Goal: Task Accomplishment & Management: Manage account settings

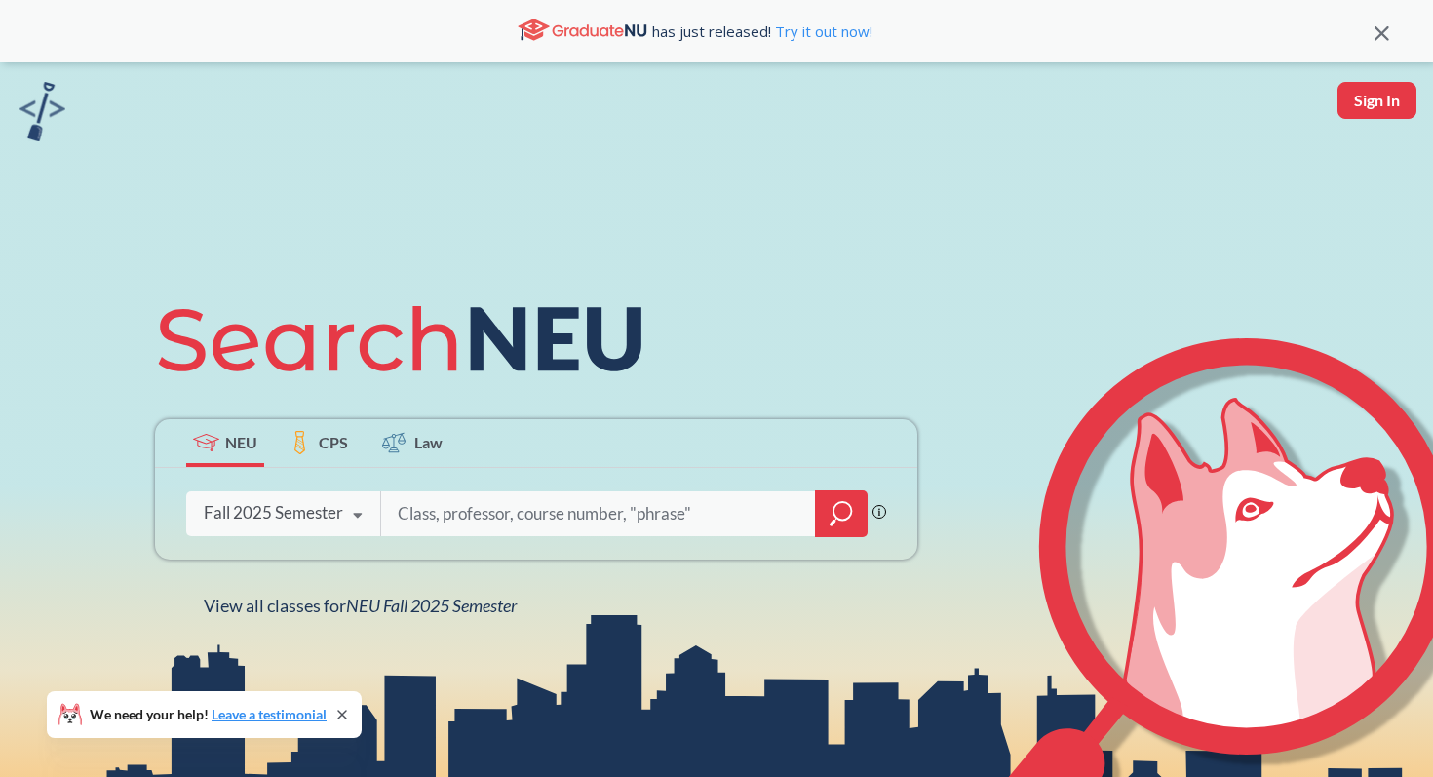
click at [467, 517] on input "search" at bounding box center [599, 513] width 406 height 41
type input "mism2301"
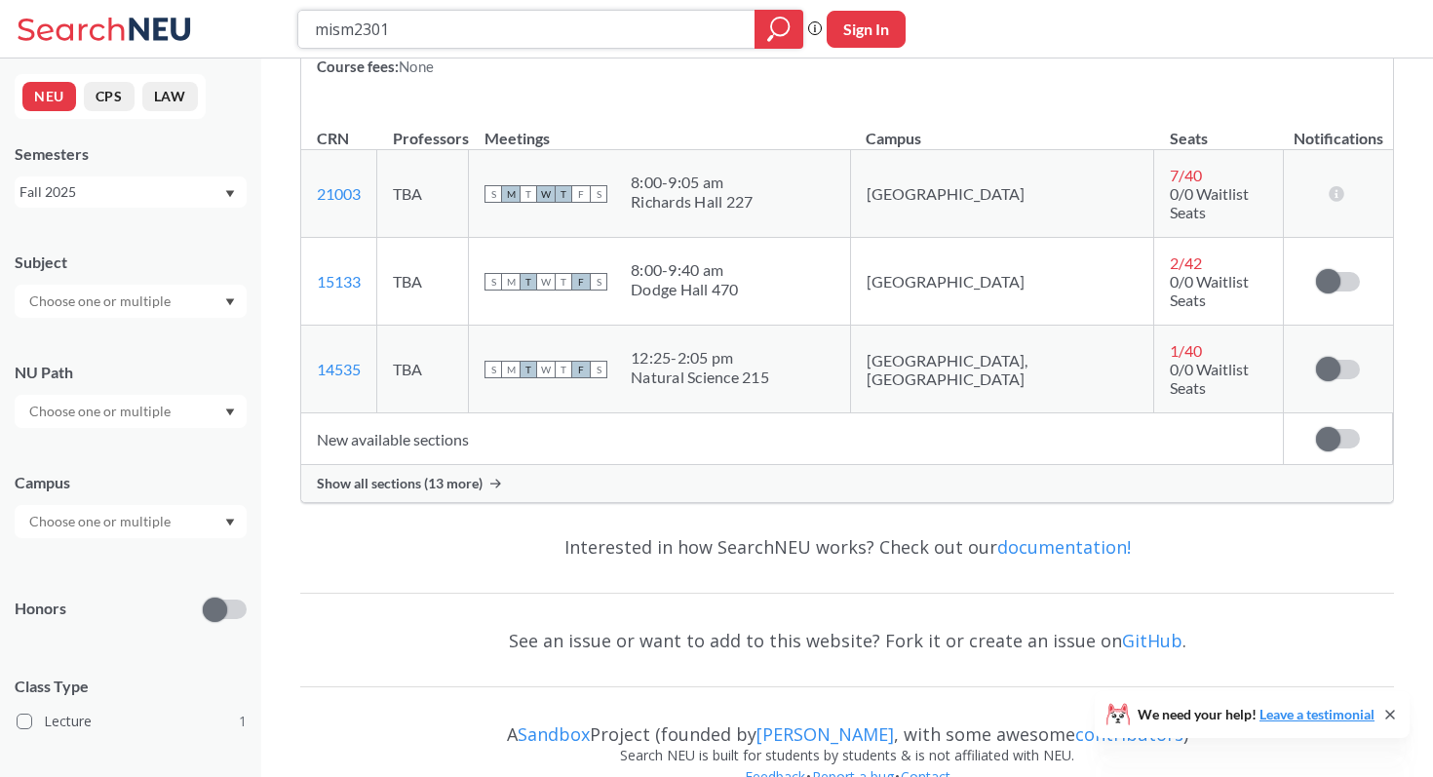
scroll to position [320, 0]
click at [489, 463] on div "Show all sections (13 more)" at bounding box center [847, 481] width 1092 height 37
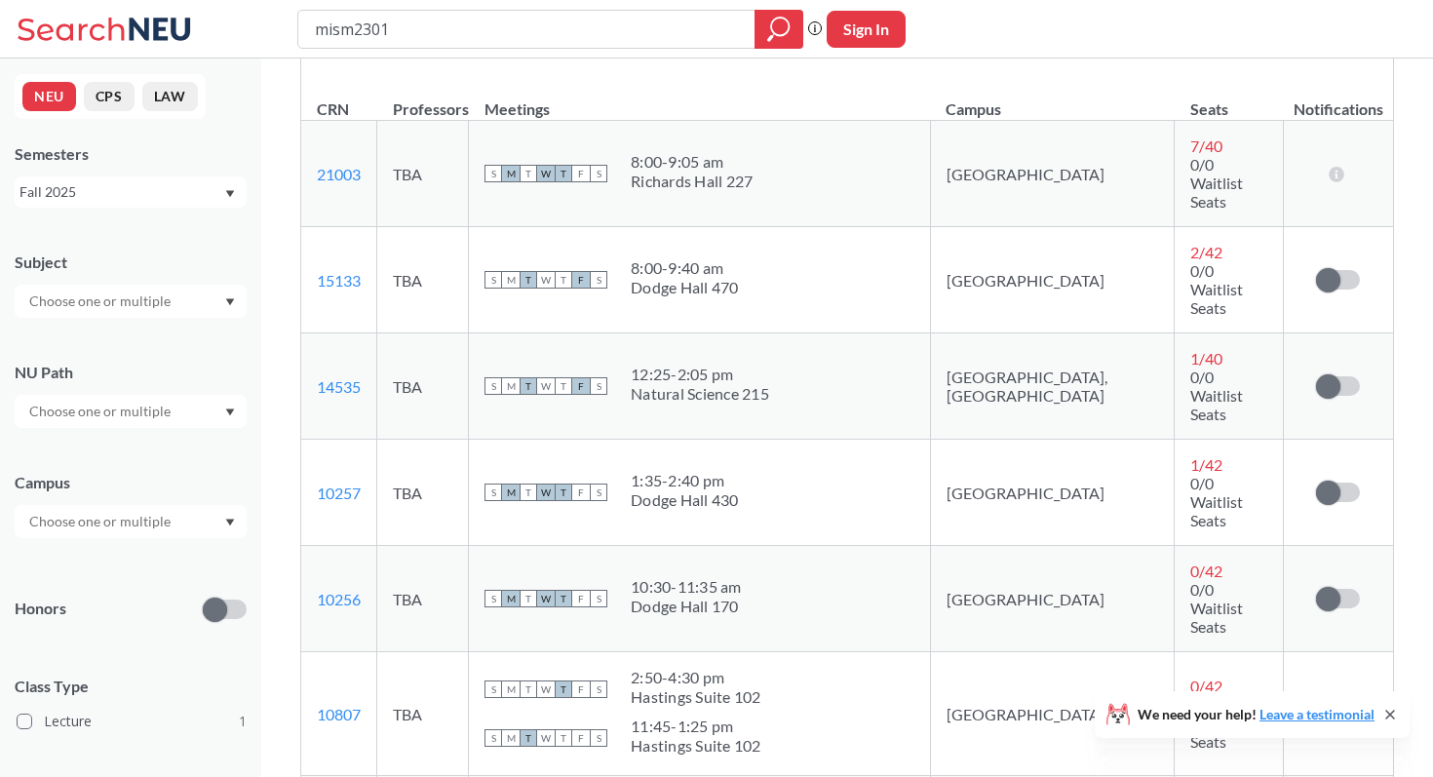
scroll to position [362, 0]
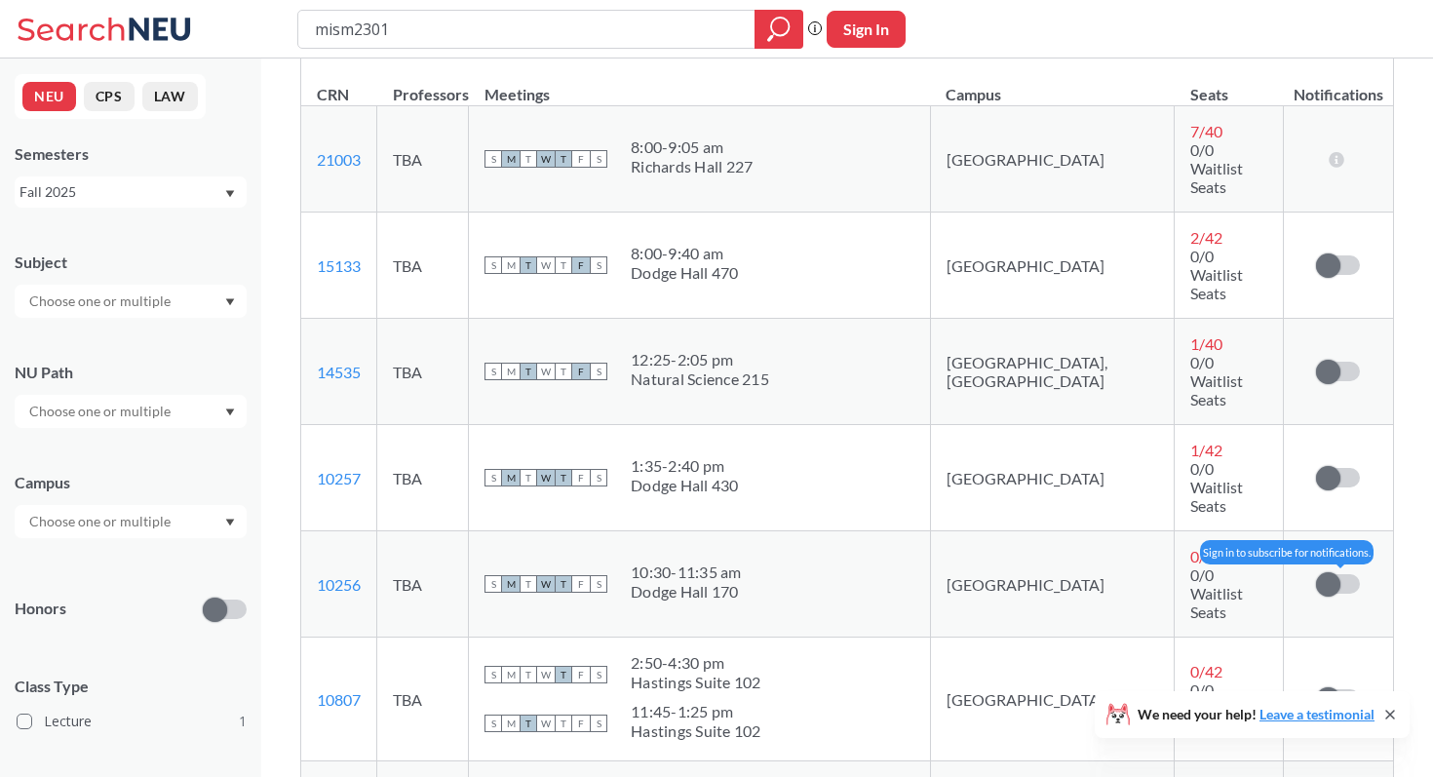
click at [1350, 574] on label at bounding box center [1338, 583] width 44 height 19
click at [1316, 574] on input "checkbox" at bounding box center [1316, 574] width 0 height 0
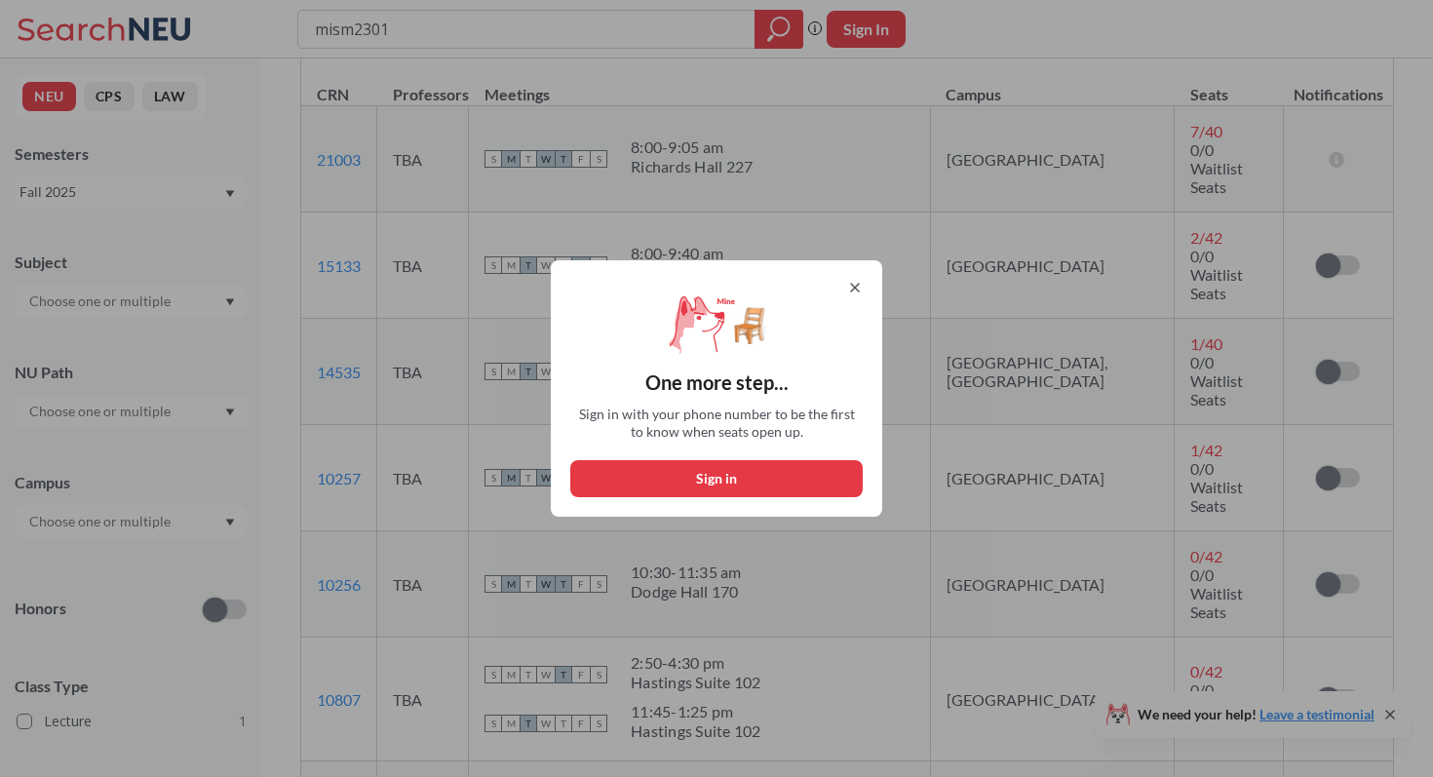
click at [803, 478] on button "Sign in" at bounding box center [716, 478] width 292 height 37
select select "US"
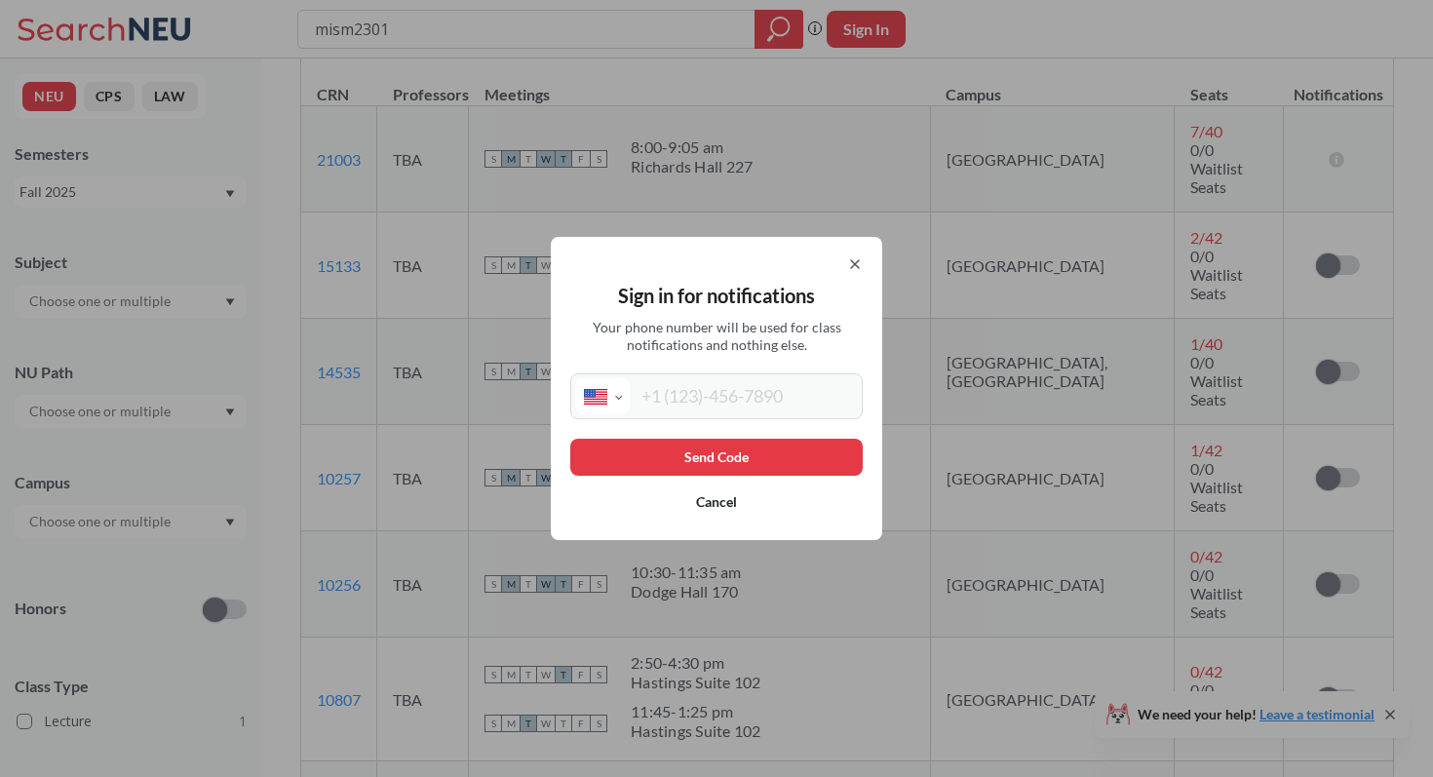
click at [772, 412] on input "tel" at bounding box center [744, 396] width 228 height 36
type input "[PHONE_NUMBER]"
click at [767, 449] on button "Send Code" at bounding box center [716, 457] width 292 height 37
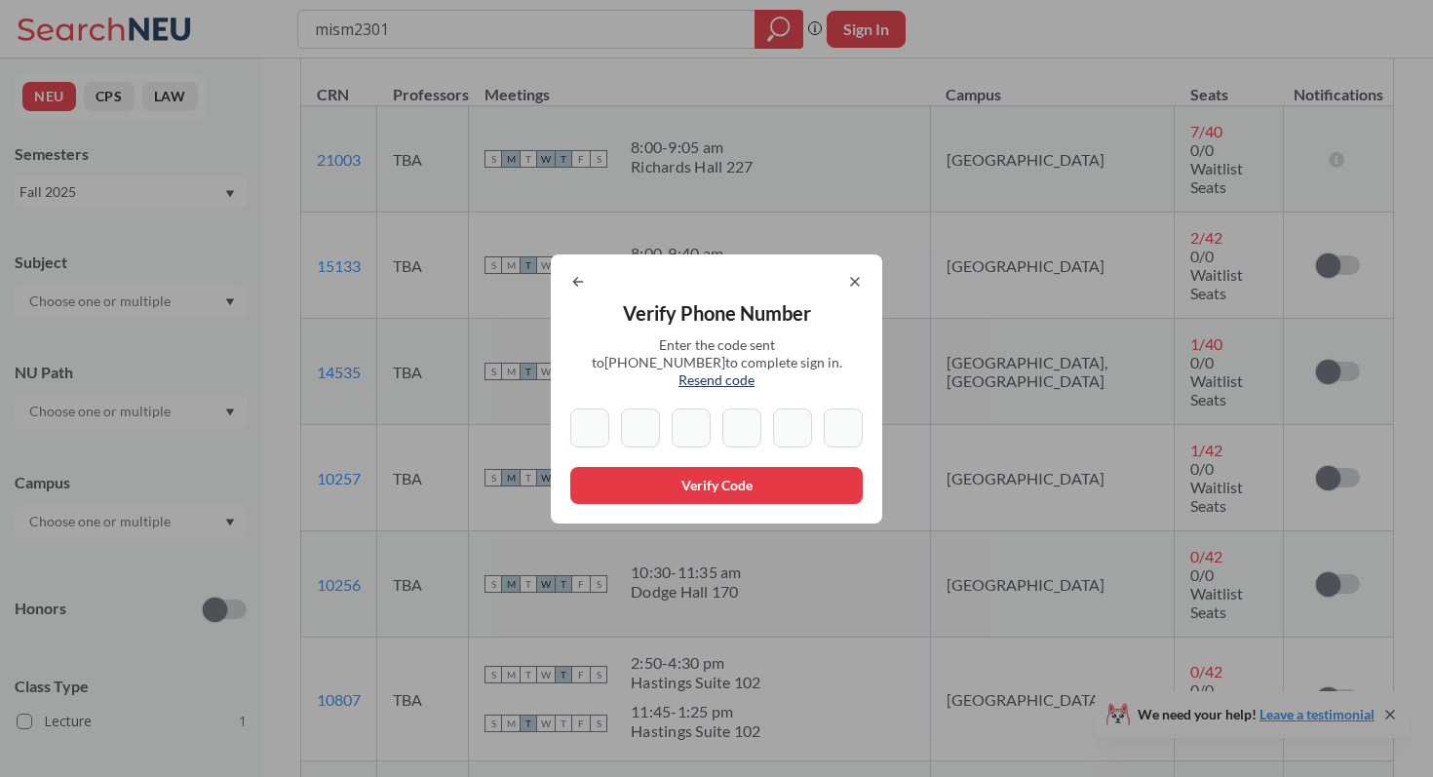
type input "5"
type input "1"
type input "6"
type input "2"
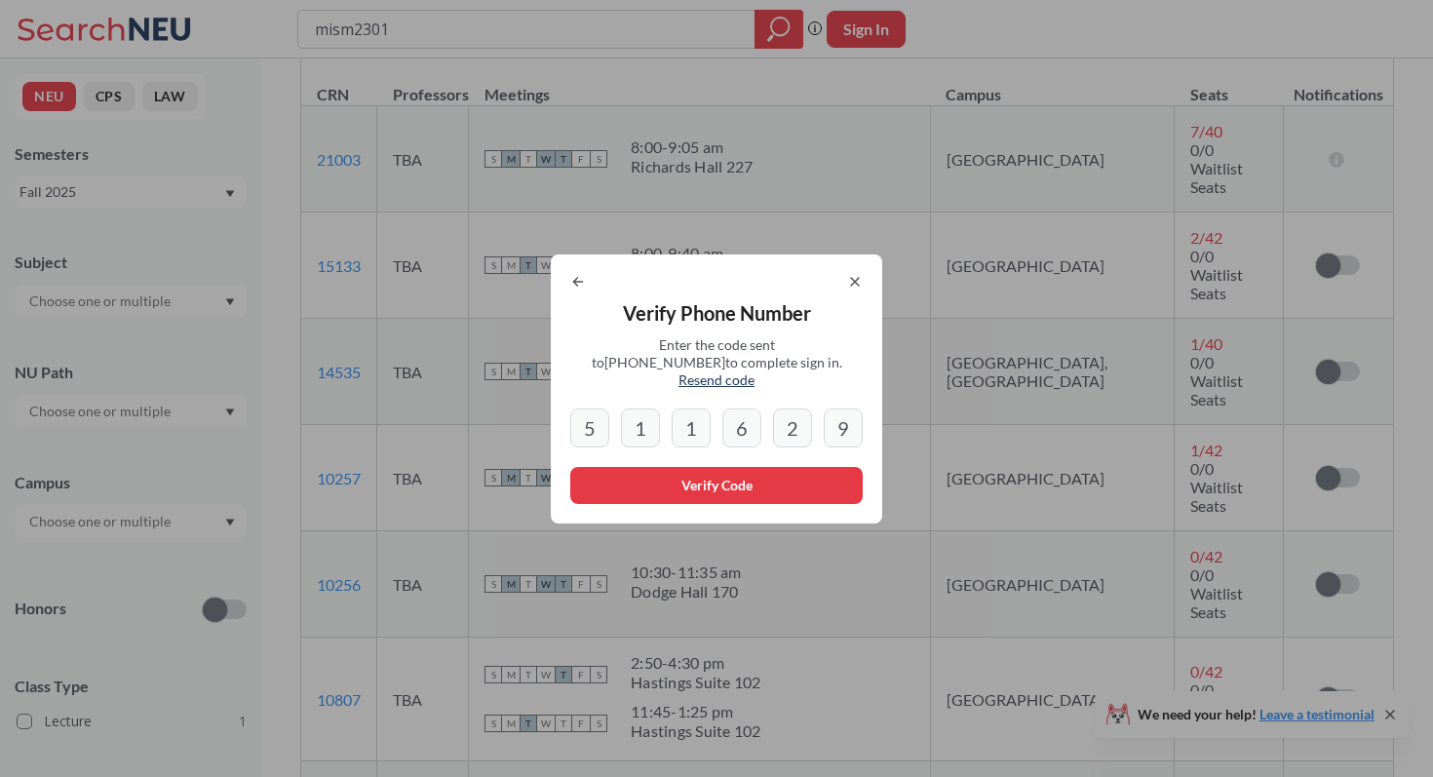
type input "9"
click at [765, 476] on button "Verify Code" at bounding box center [716, 485] width 292 height 37
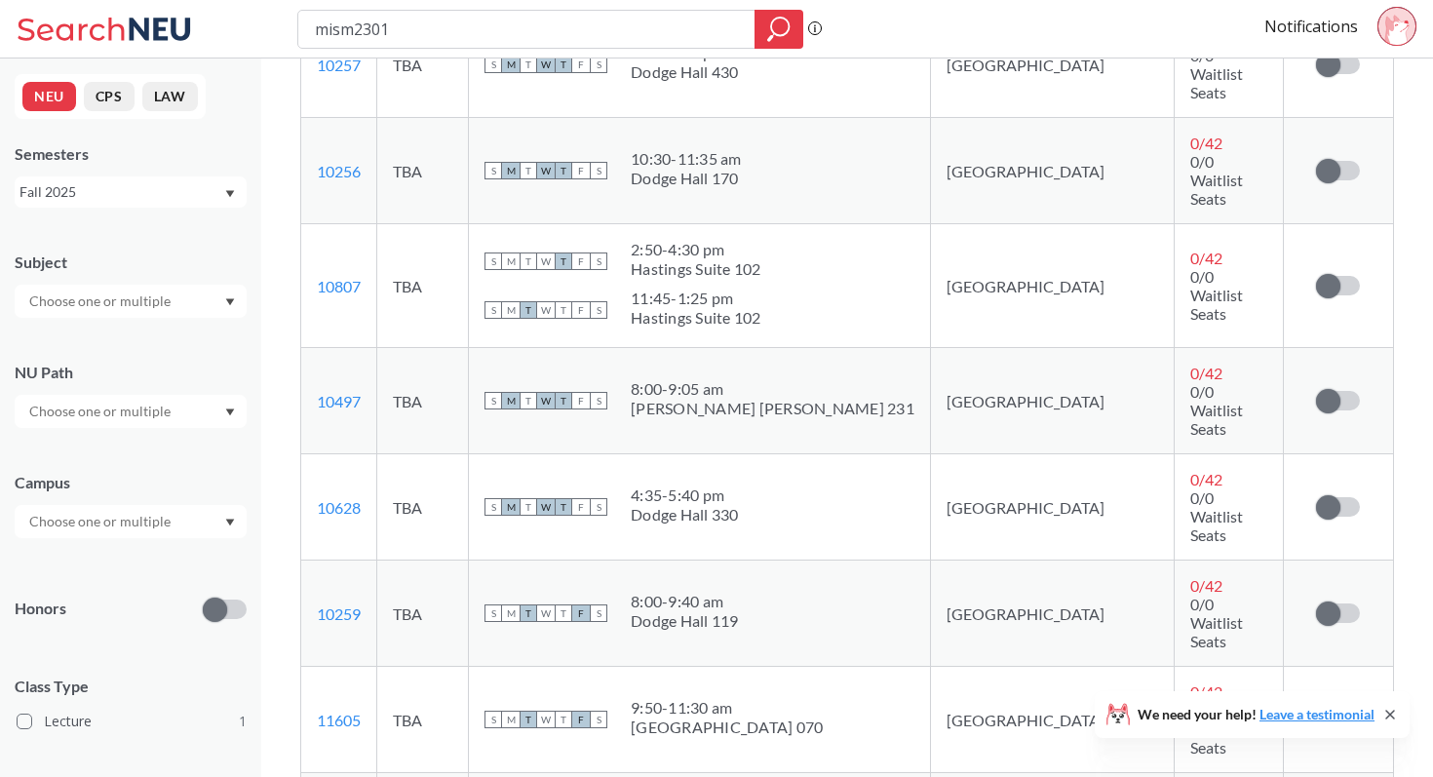
scroll to position [778, 0]
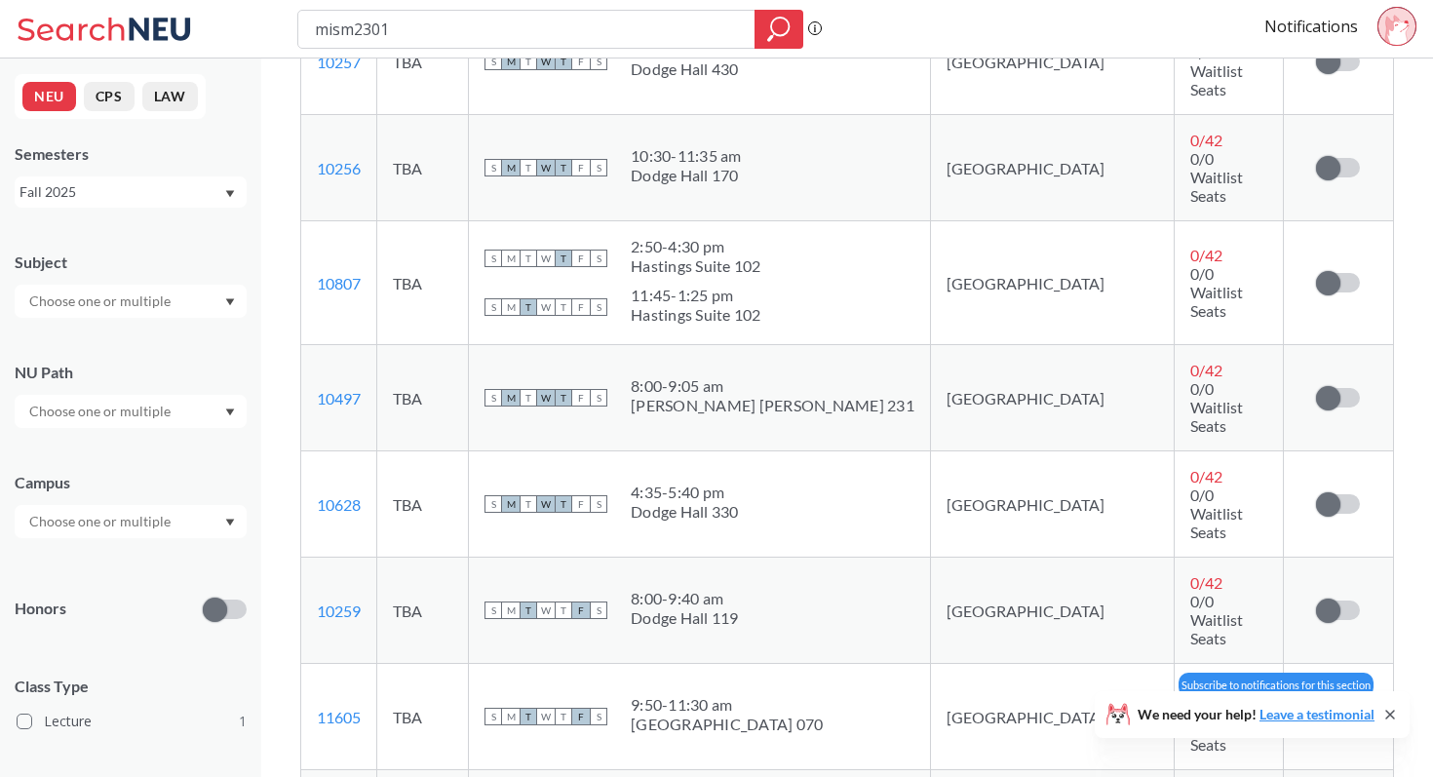
click at [1331, 705] on span at bounding box center [1328, 717] width 24 height 24
click at [1316, 707] on input "checkbox" at bounding box center [1316, 707] width 0 height 0
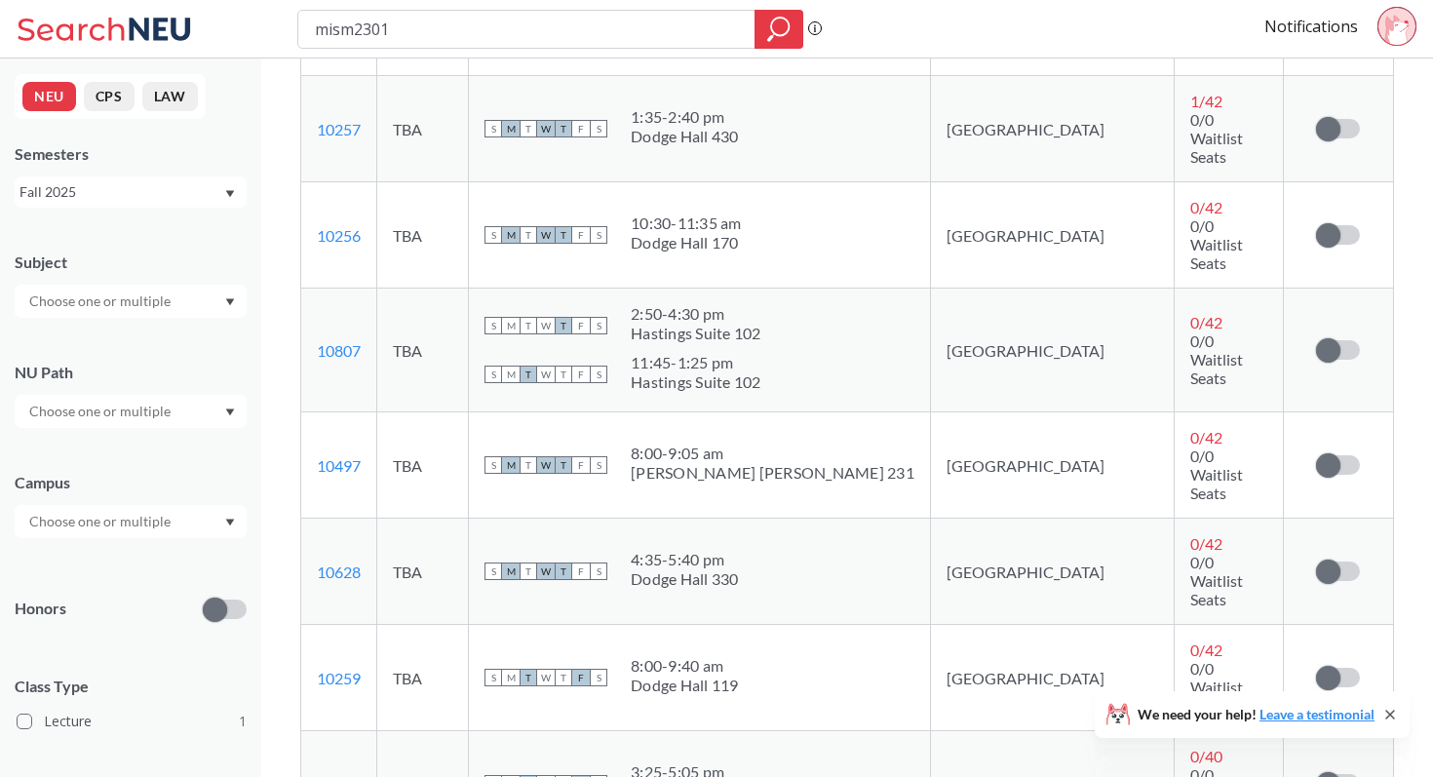
scroll to position [824, 0]
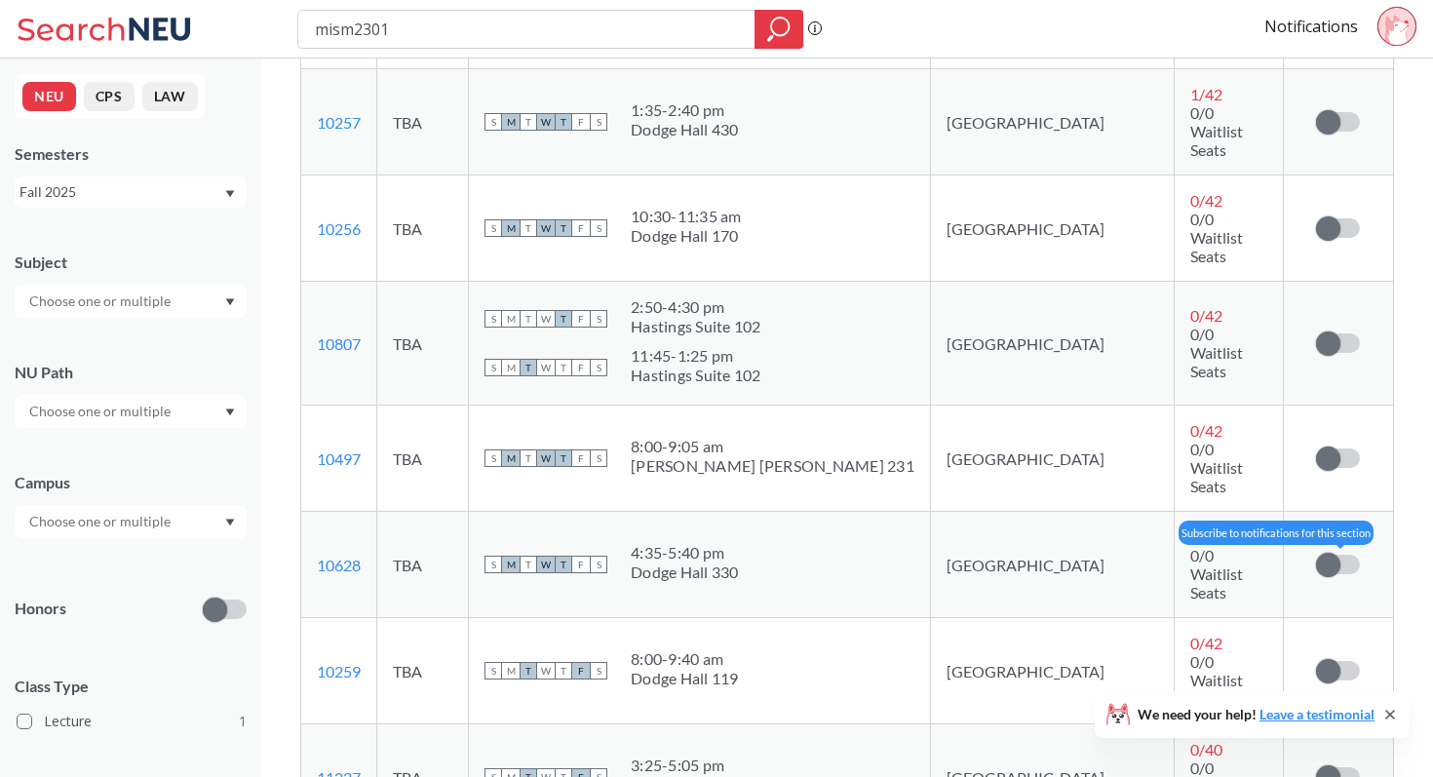
click at [1334, 553] on span at bounding box center [1328, 565] width 24 height 24
click at [1316, 555] on input "checkbox" at bounding box center [1316, 555] width 0 height 0
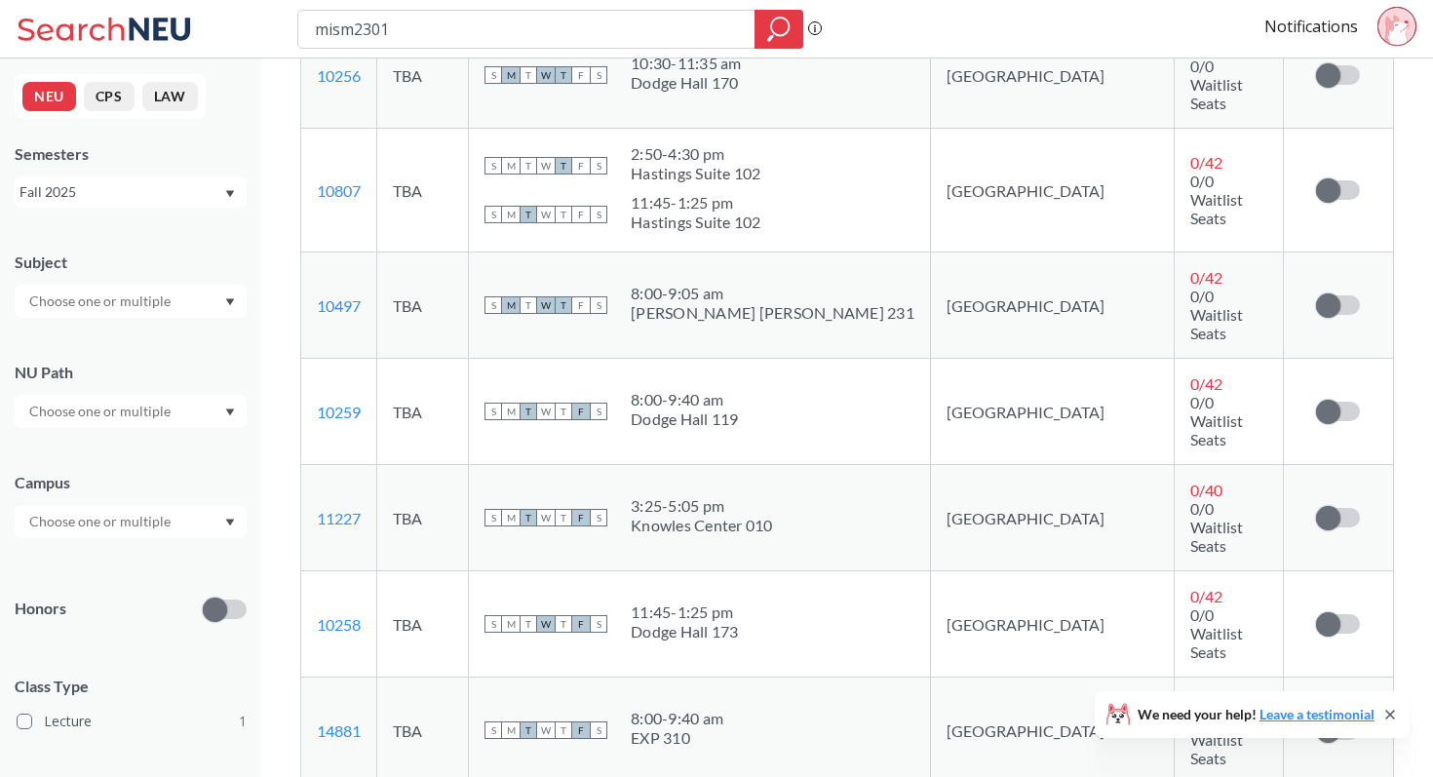
scroll to position [1085, 0]
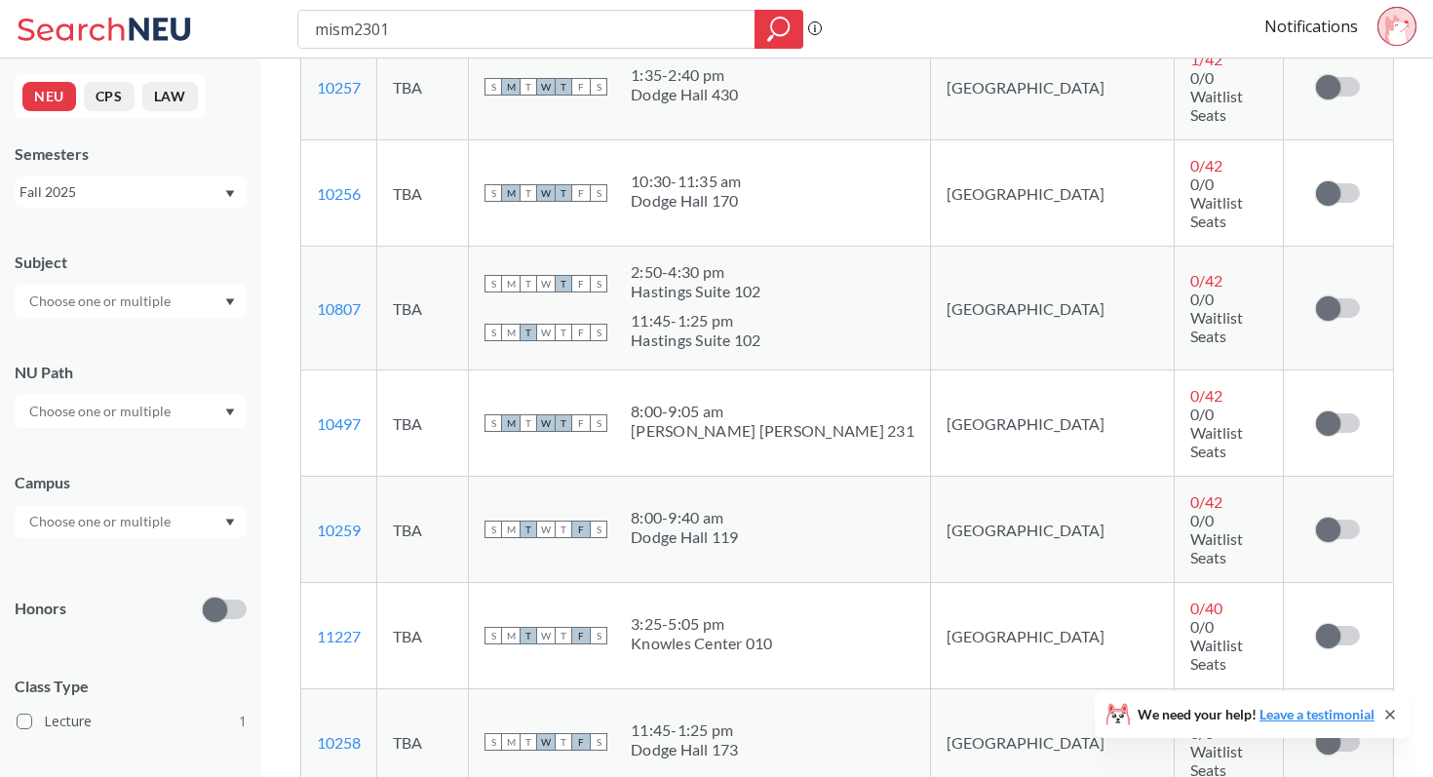
scroll to position [118, 0]
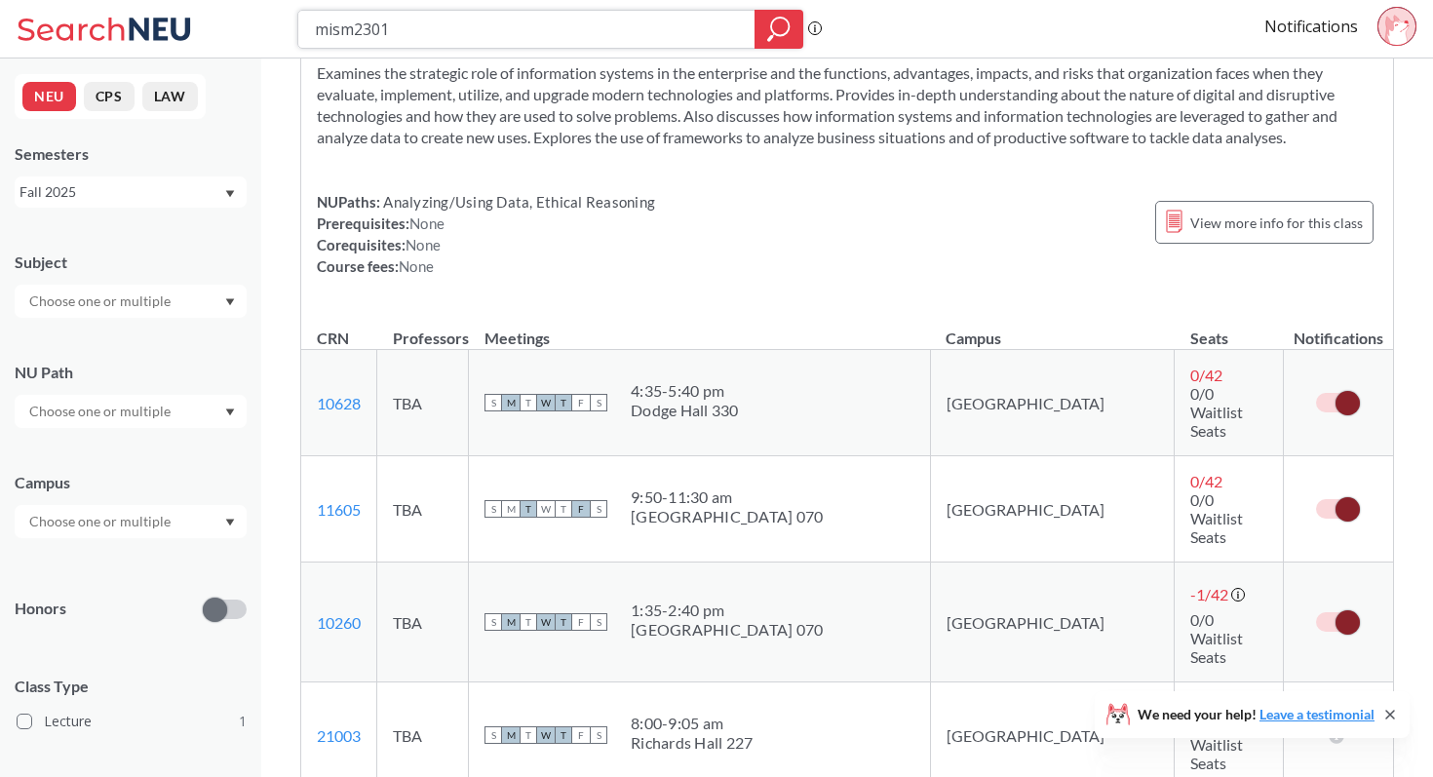
click at [430, 21] on input "mism2301" at bounding box center [527, 29] width 428 height 33
type input "fin2200"
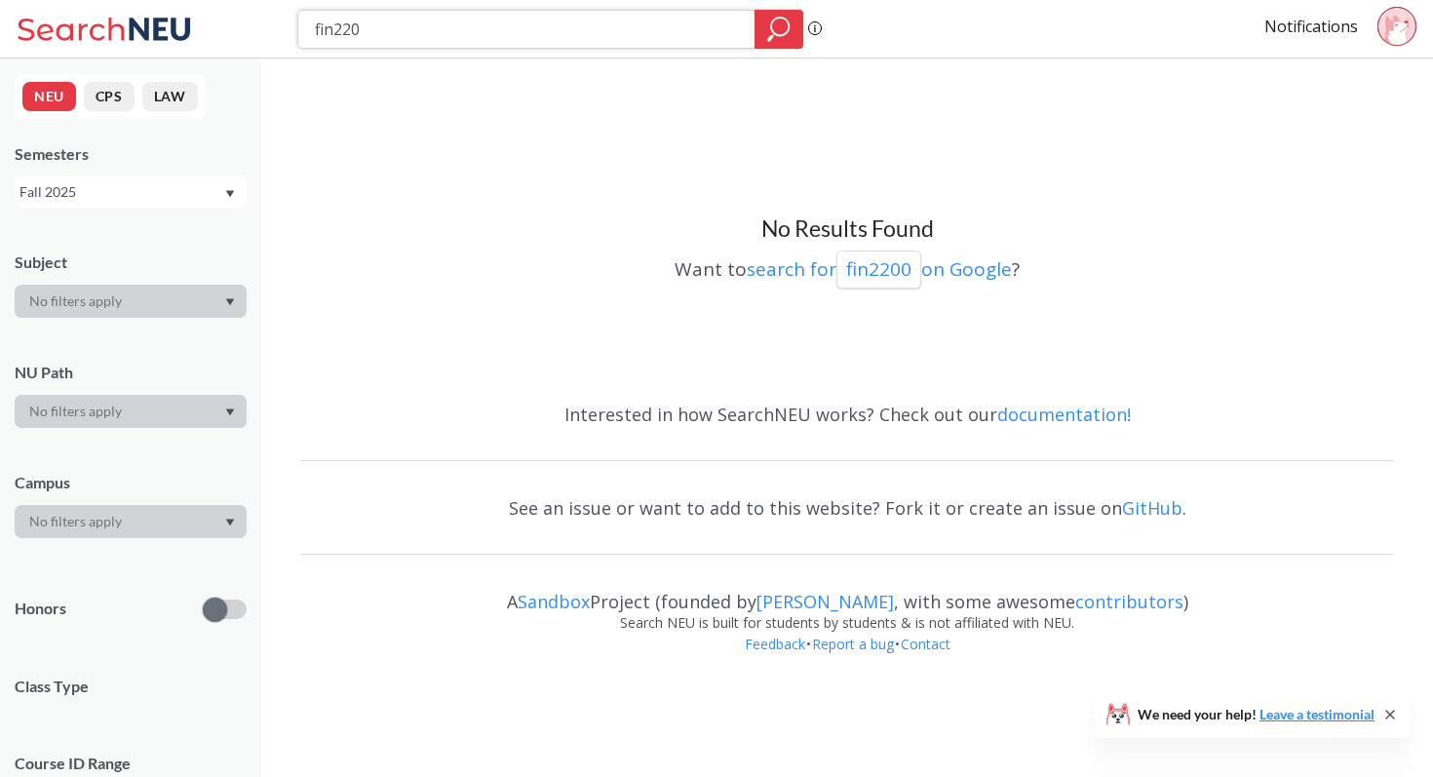
type input "fin2201"
click at [340, 29] on input "fin2201" at bounding box center [527, 29] width 428 height 33
click at [337, 29] on input "fin2201" at bounding box center [527, 29] width 428 height 33
type input "fina2201"
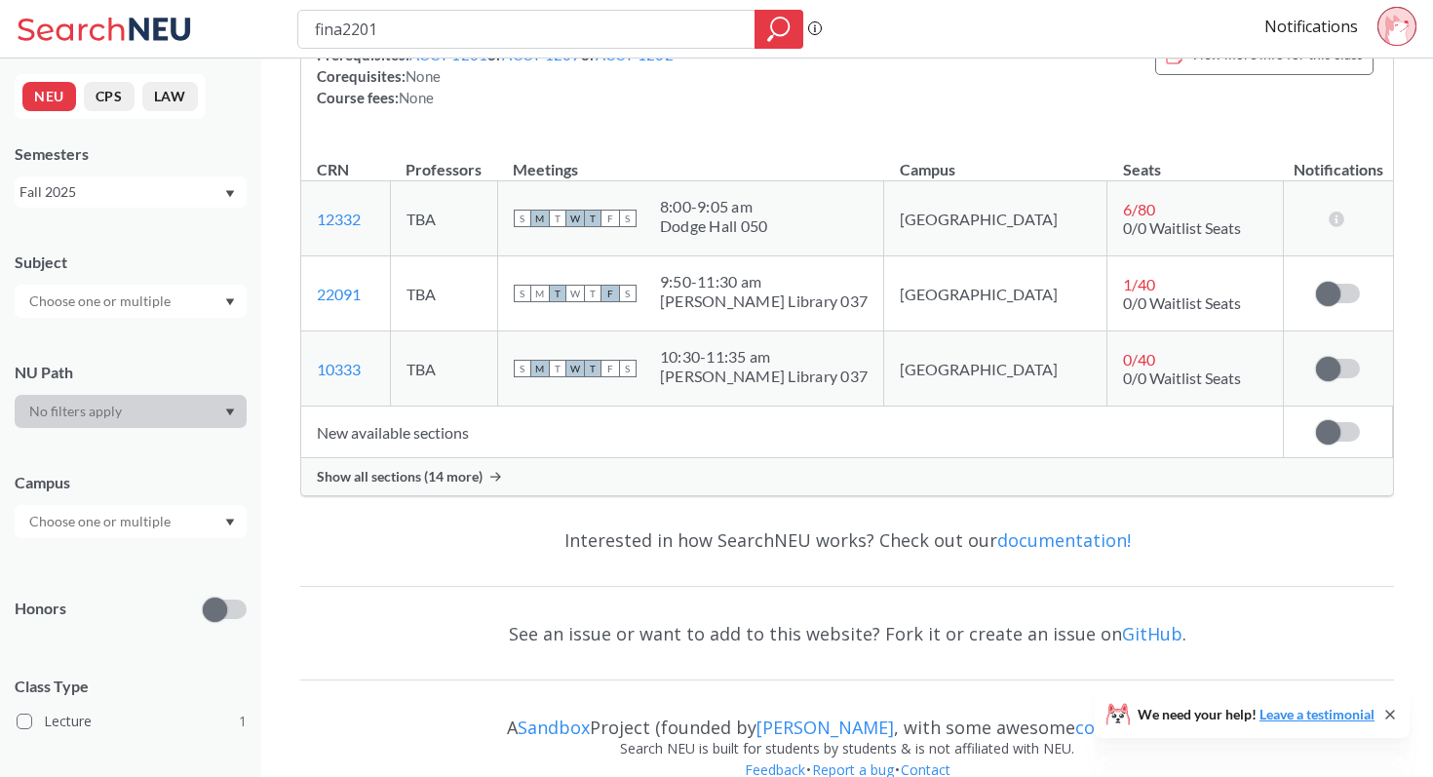
scroll to position [302, 0]
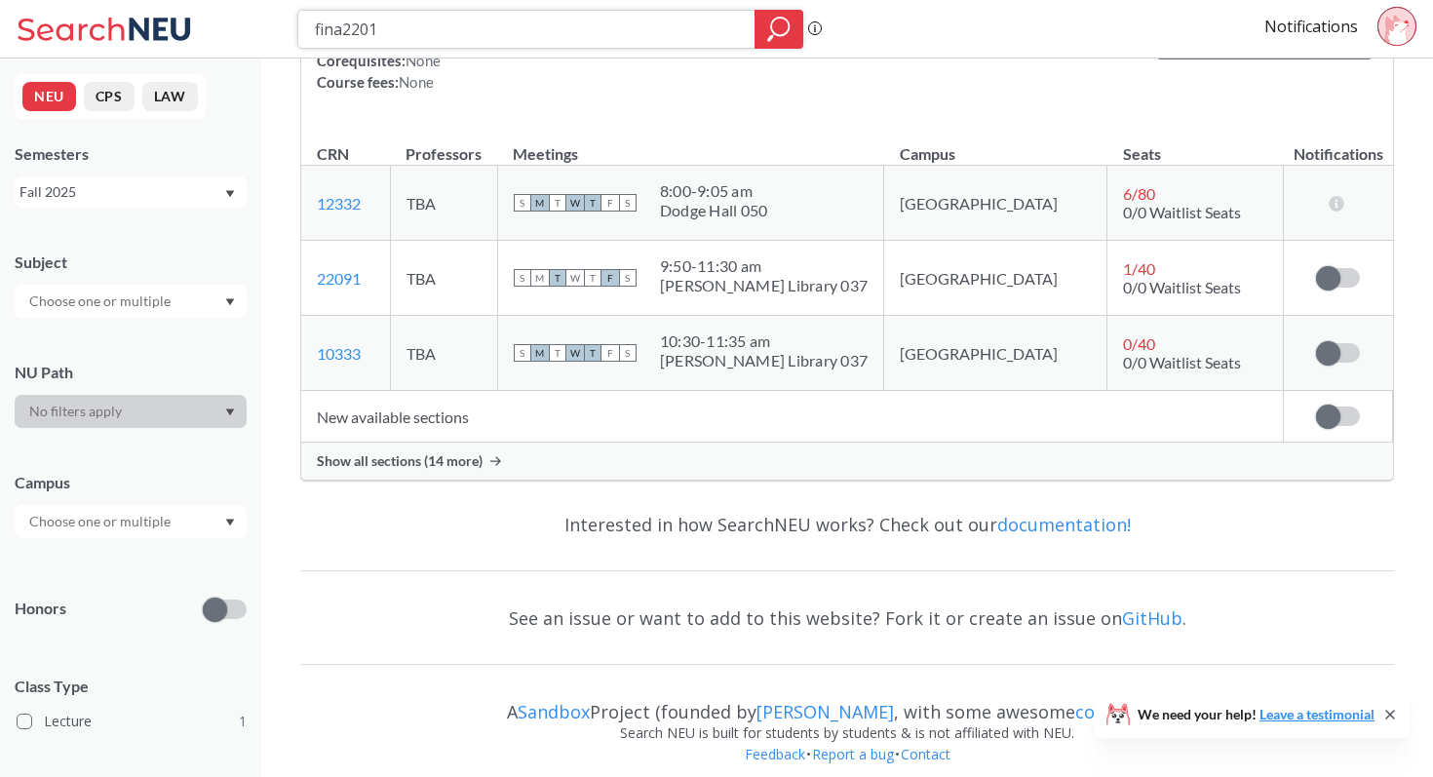
drag, startPoint x: 452, startPoint y: 35, endPoint x: 347, endPoint y: 27, distance: 105.6
click at [347, 27] on input "fina2201" at bounding box center [527, 29] width 428 height 33
click at [428, 480] on div "FINA 2201 : Financial Management View this course on Banner. Updated a minute a…" at bounding box center [847, 131] width 1094 height 699
click at [428, 466] on span "Show all sections (14 more)" at bounding box center [400, 461] width 166 height 18
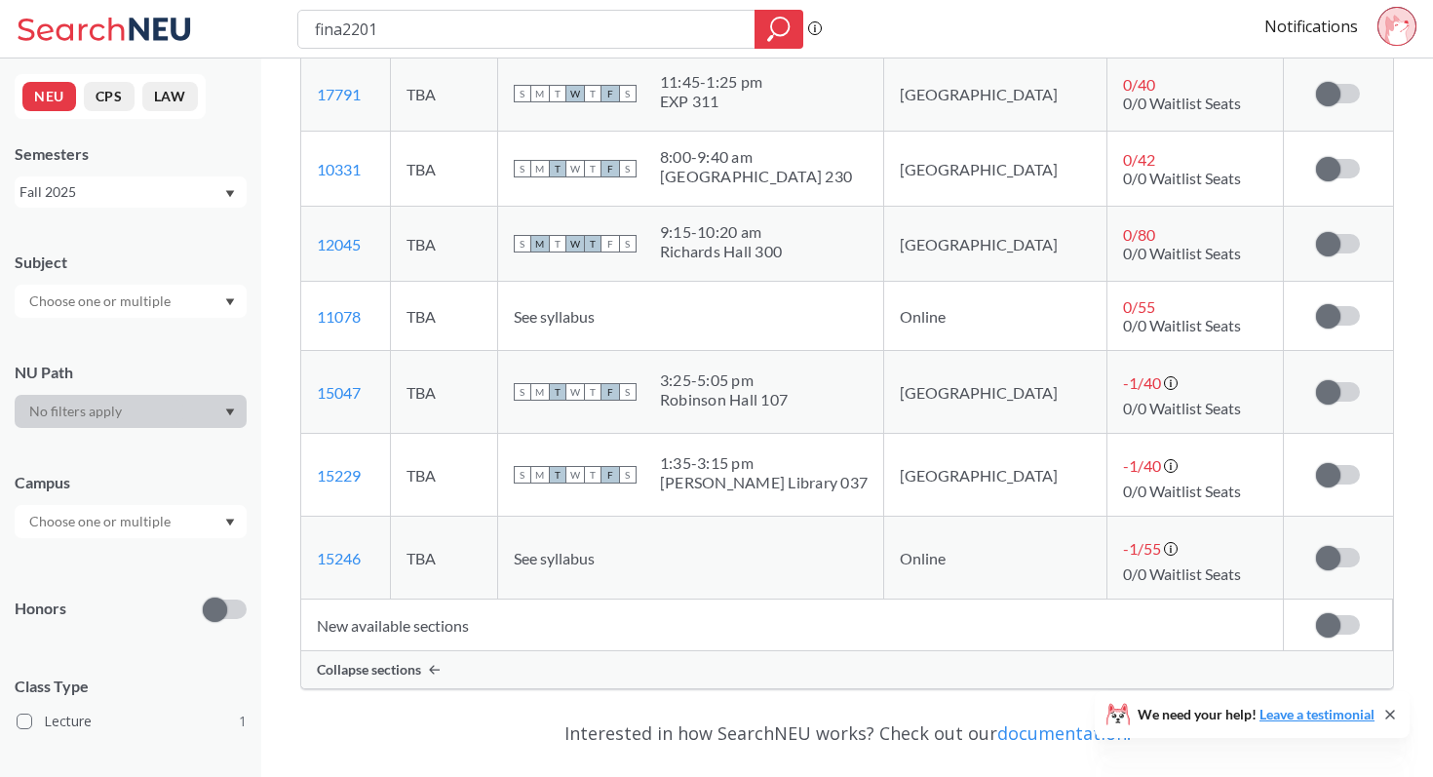
scroll to position [1218, 0]
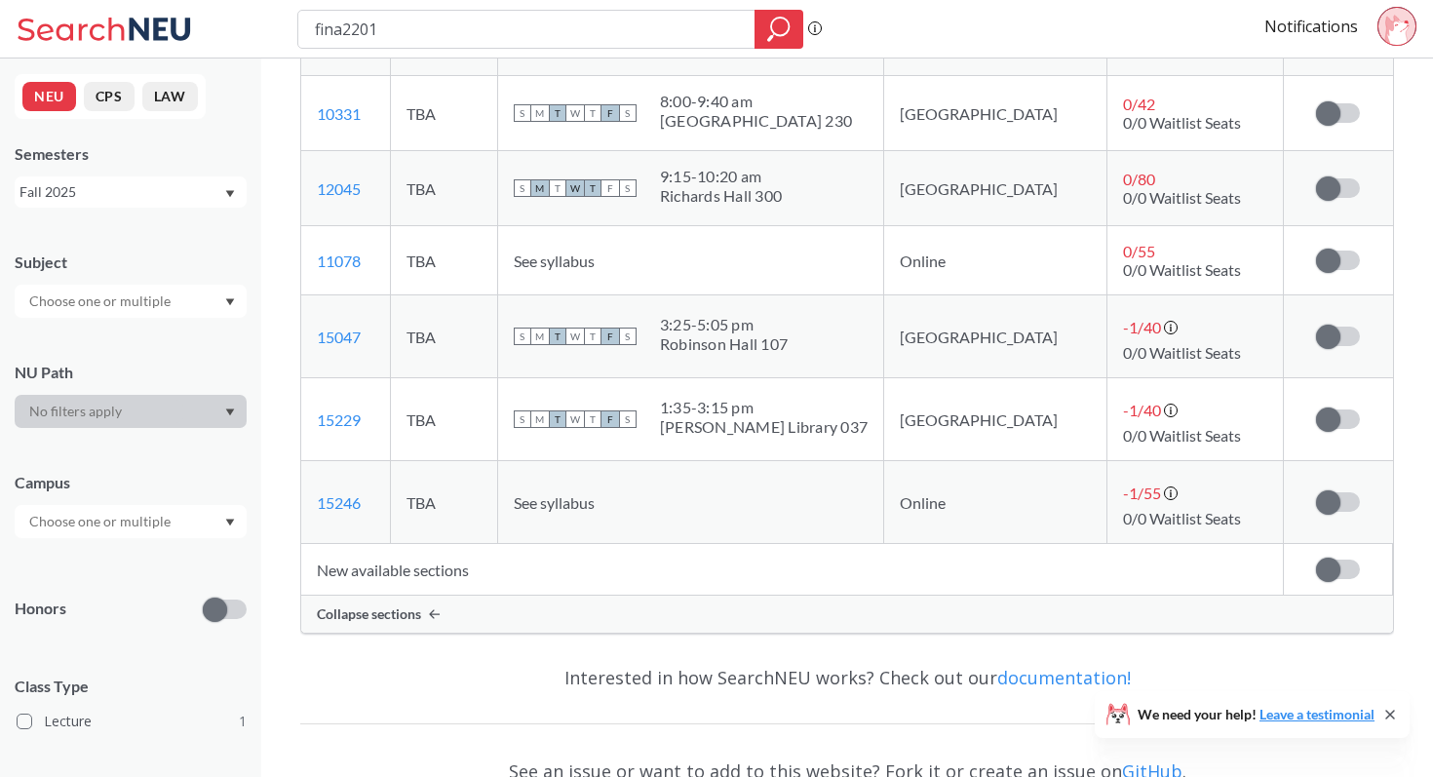
click at [1320, 347] on td "Subscribe to notifications for this section" at bounding box center [1338, 336] width 109 height 83
click at [1336, 324] on td "Subscribe to notifications for this section" at bounding box center [1338, 336] width 109 height 83
click at [1337, 331] on span at bounding box center [1328, 337] width 24 height 24
click at [1316, 327] on input "checkbox" at bounding box center [1316, 327] width 0 height 0
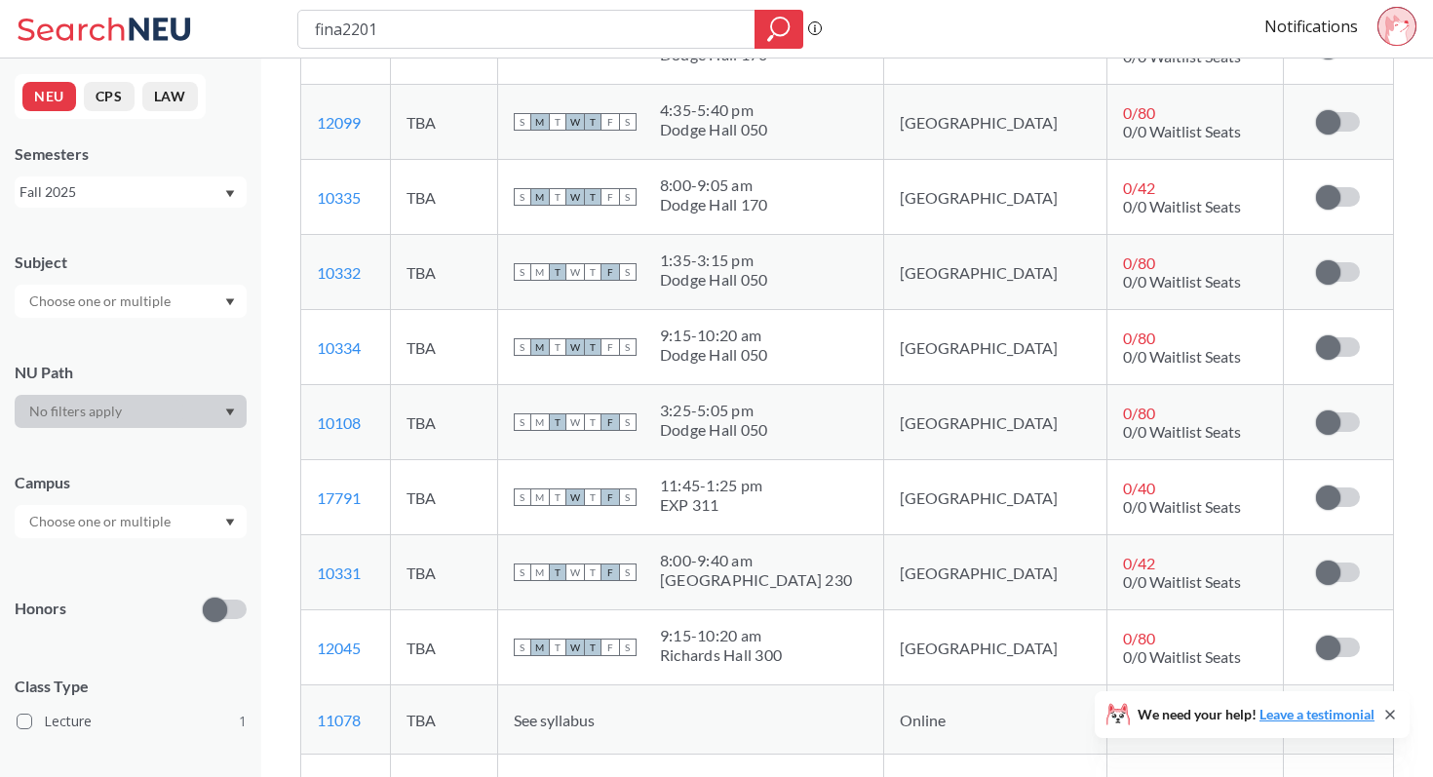
scroll to position [811, 0]
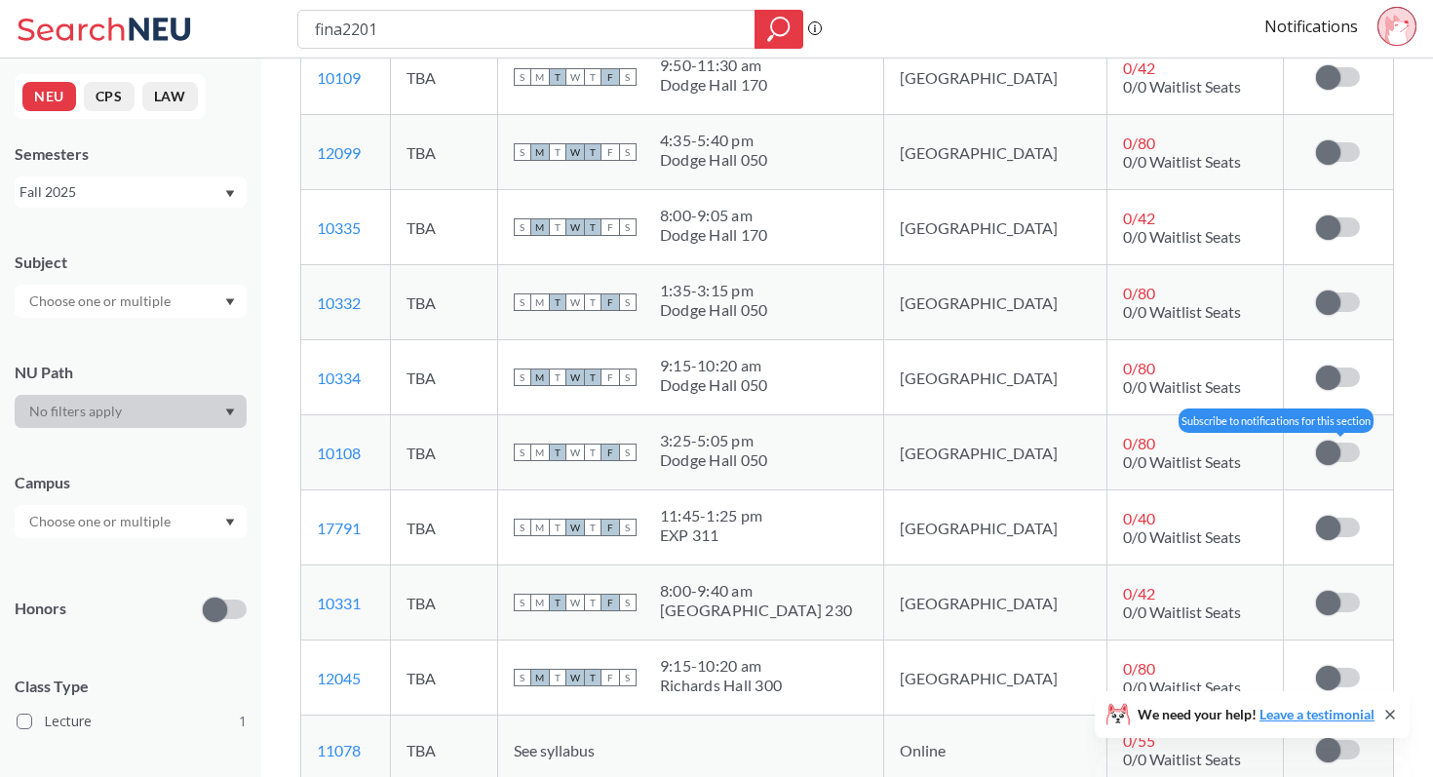
click at [1337, 448] on span at bounding box center [1328, 453] width 24 height 24
click at [1316, 443] on input "checkbox" at bounding box center [1316, 443] width 0 height 0
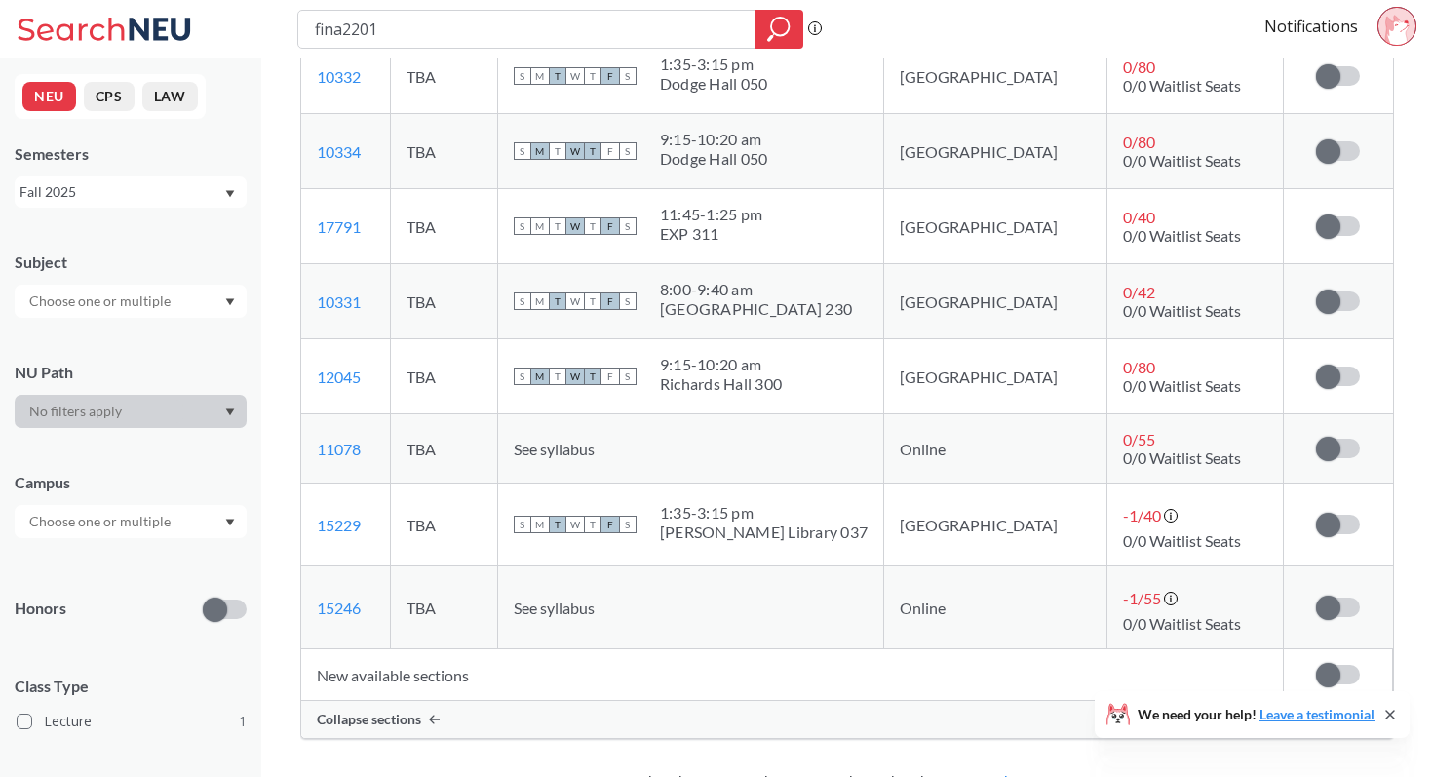
scroll to position [1128, 0]
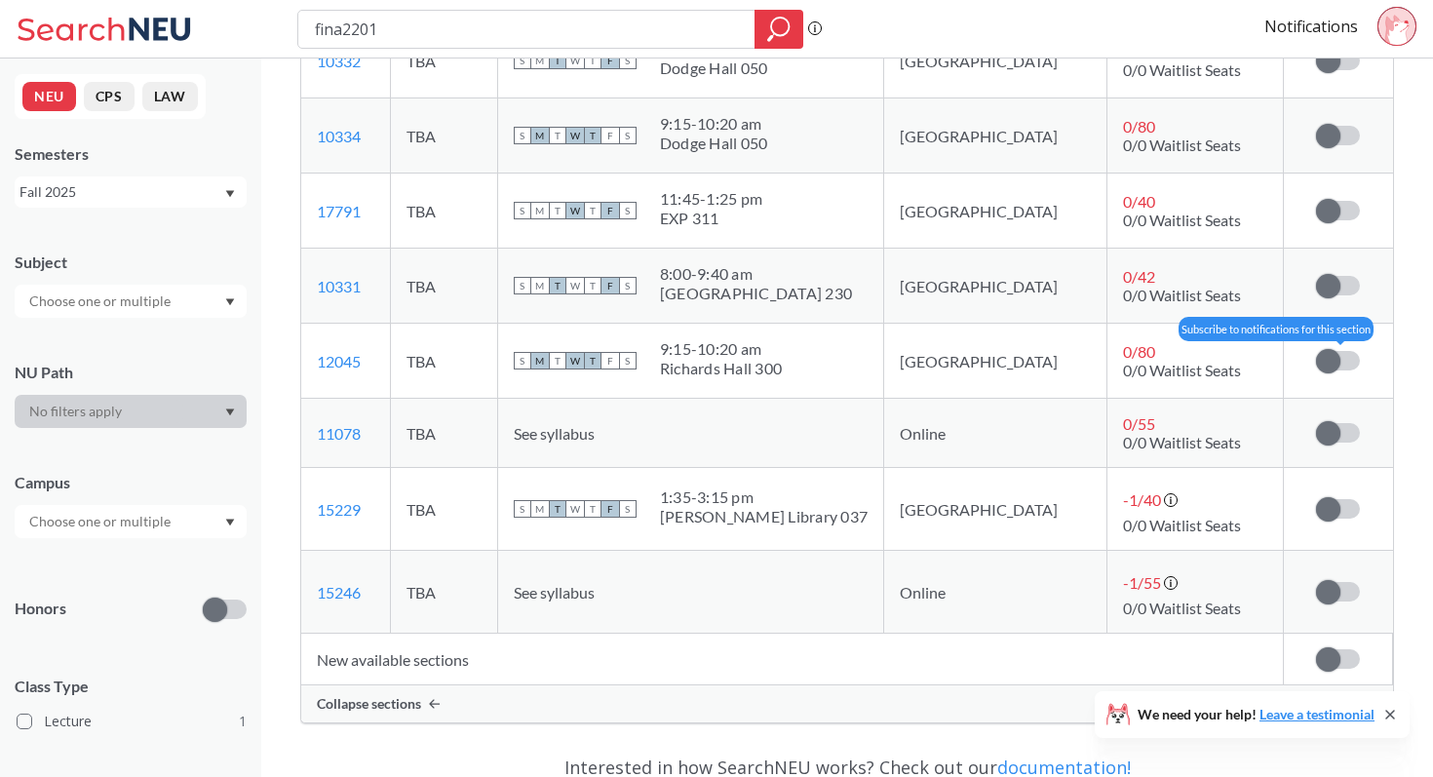
click at [1350, 368] on label at bounding box center [1338, 360] width 44 height 19
click at [1316, 351] on input "checkbox" at bounding box center [1316, 351] width 0 height 0
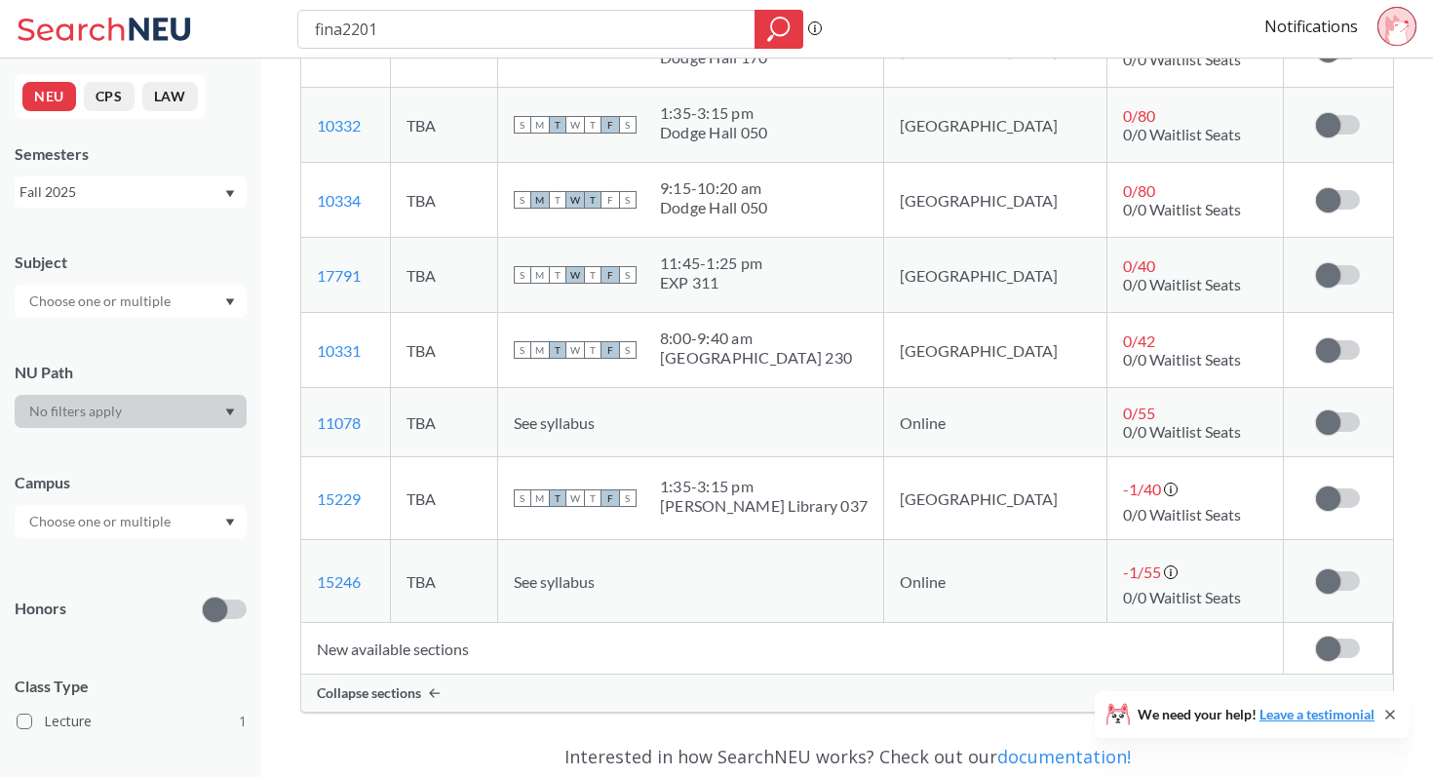
scroll to position [1106, 0]
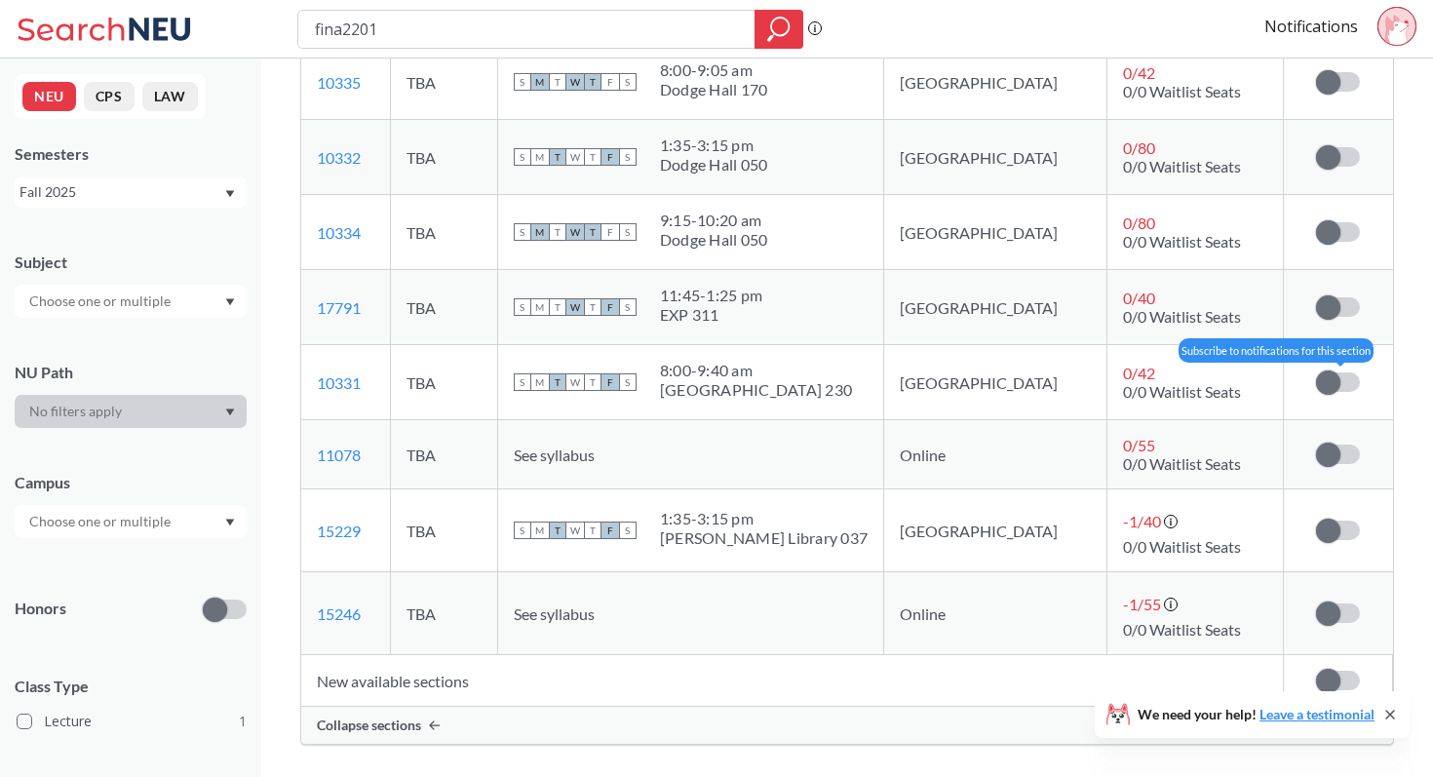
click at [1343, 380] on label at bounding box center [1338, 381] width 44 height 19
click at [1316, 372] on input "checkbox" at bounding box center [1316, 372] width 0 height 0
click at [1353, 377] on span at bounding box center [1348, 382] width 24 height 24
click at [1316, 372] on input "checkbox" at bounding box center [1316, 372] width 0 height 0
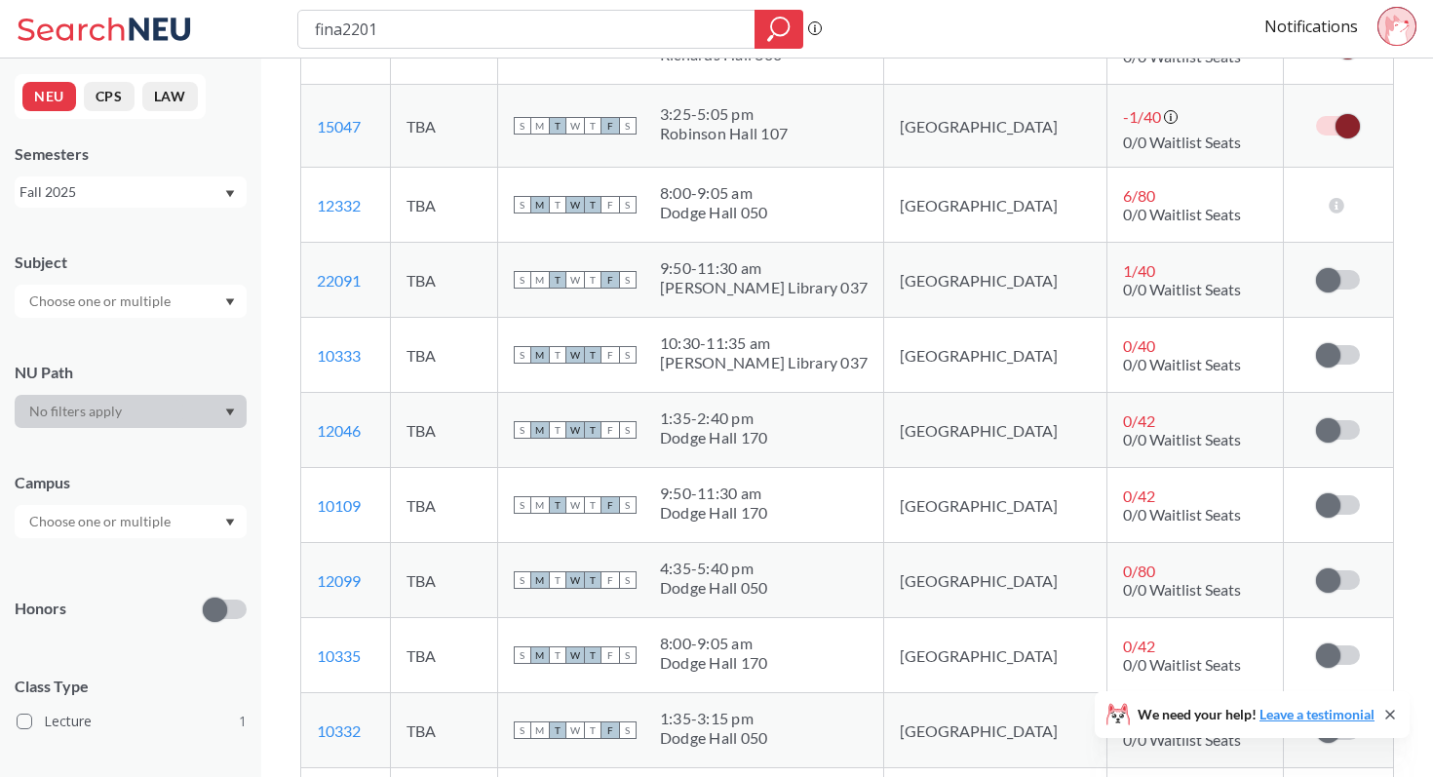
scroll to position [512, 0]
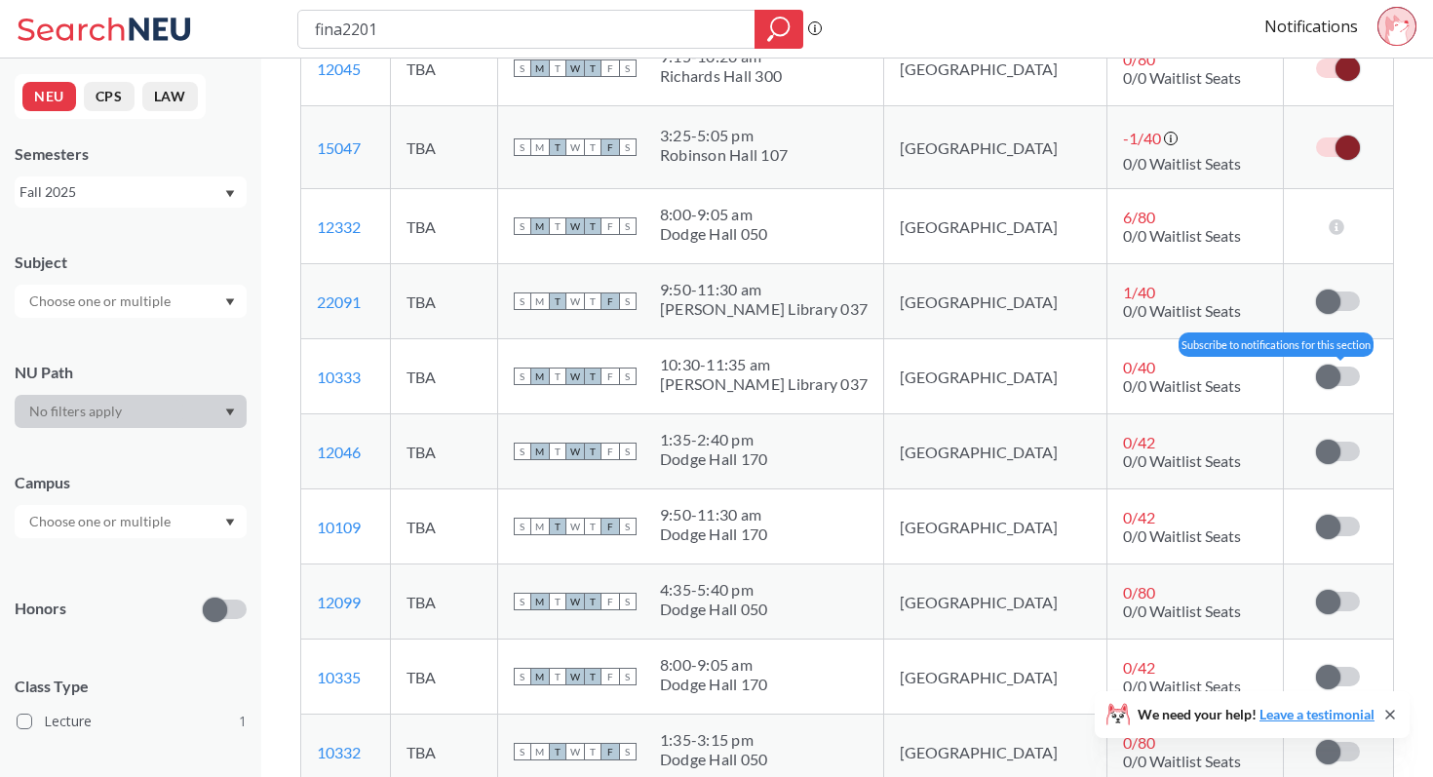
click at [1351, 367] on label at bounding box center [1338, 376] width 44 height 19
click at [1316, 367] on input "checkbox" at bounding box center [1316, 367] width 0 height 0
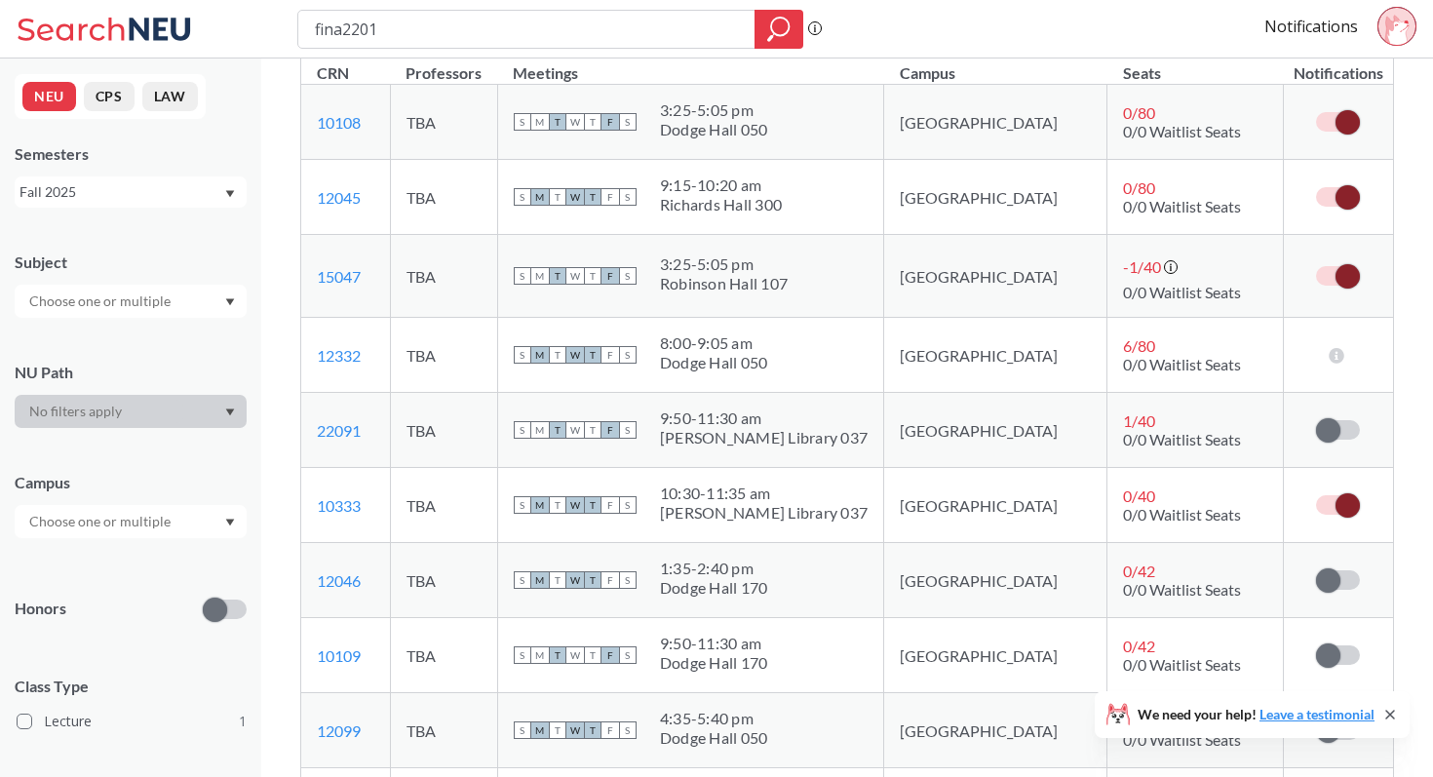
scroll to position [0, 0]
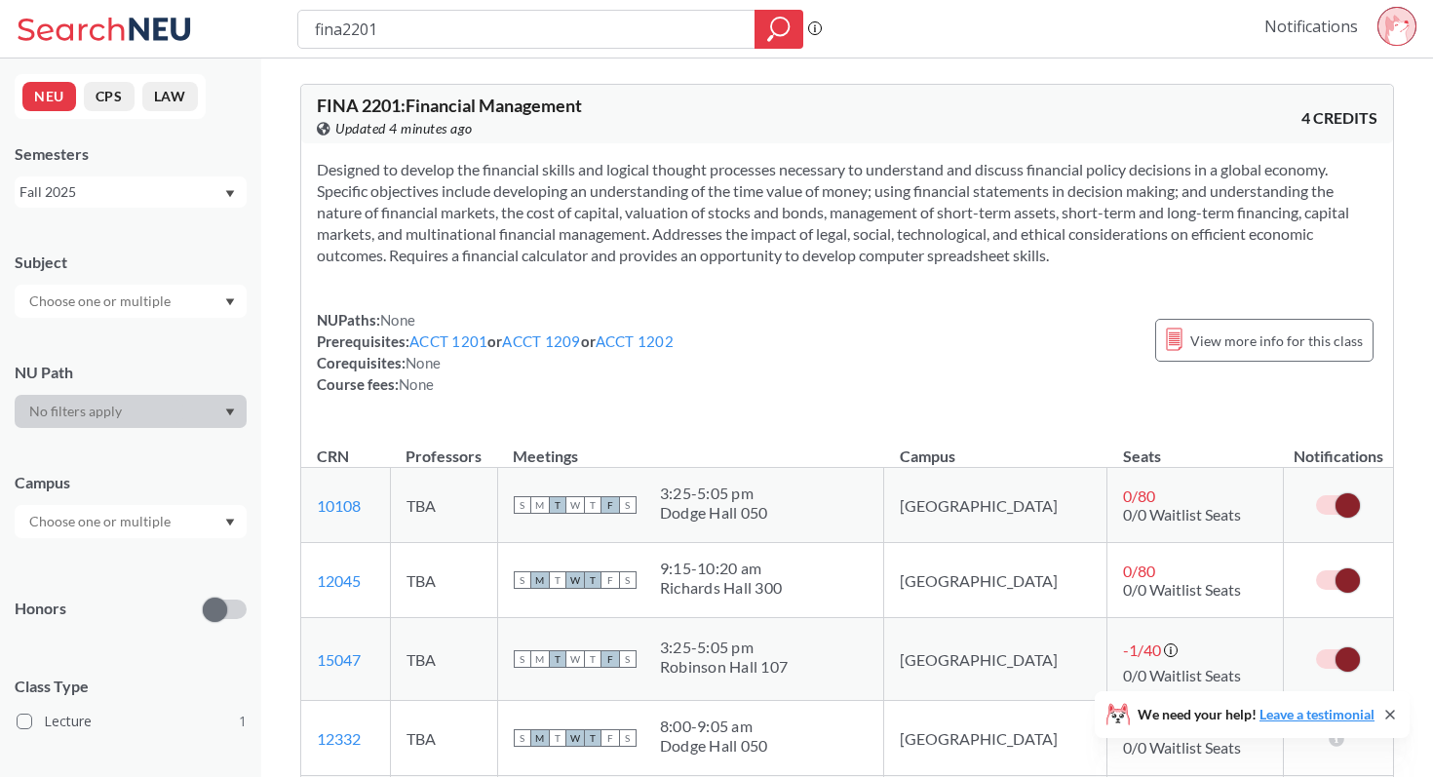
click at [1296, 21] on link "Notifications" at bounding box center [1311, 26] width 94 height 21
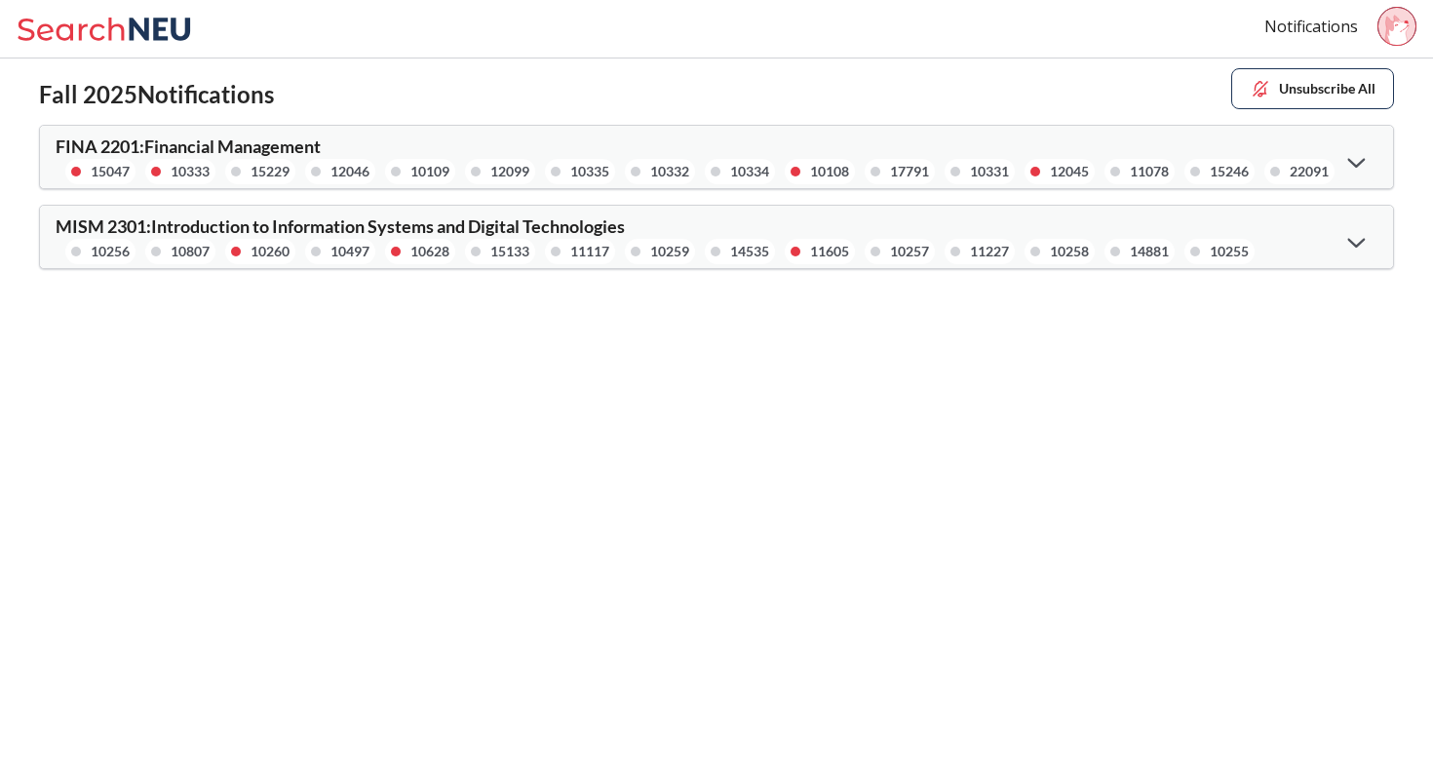
click at [1339, 226] on div at bounding box center [1357, 241] width 42 height 40
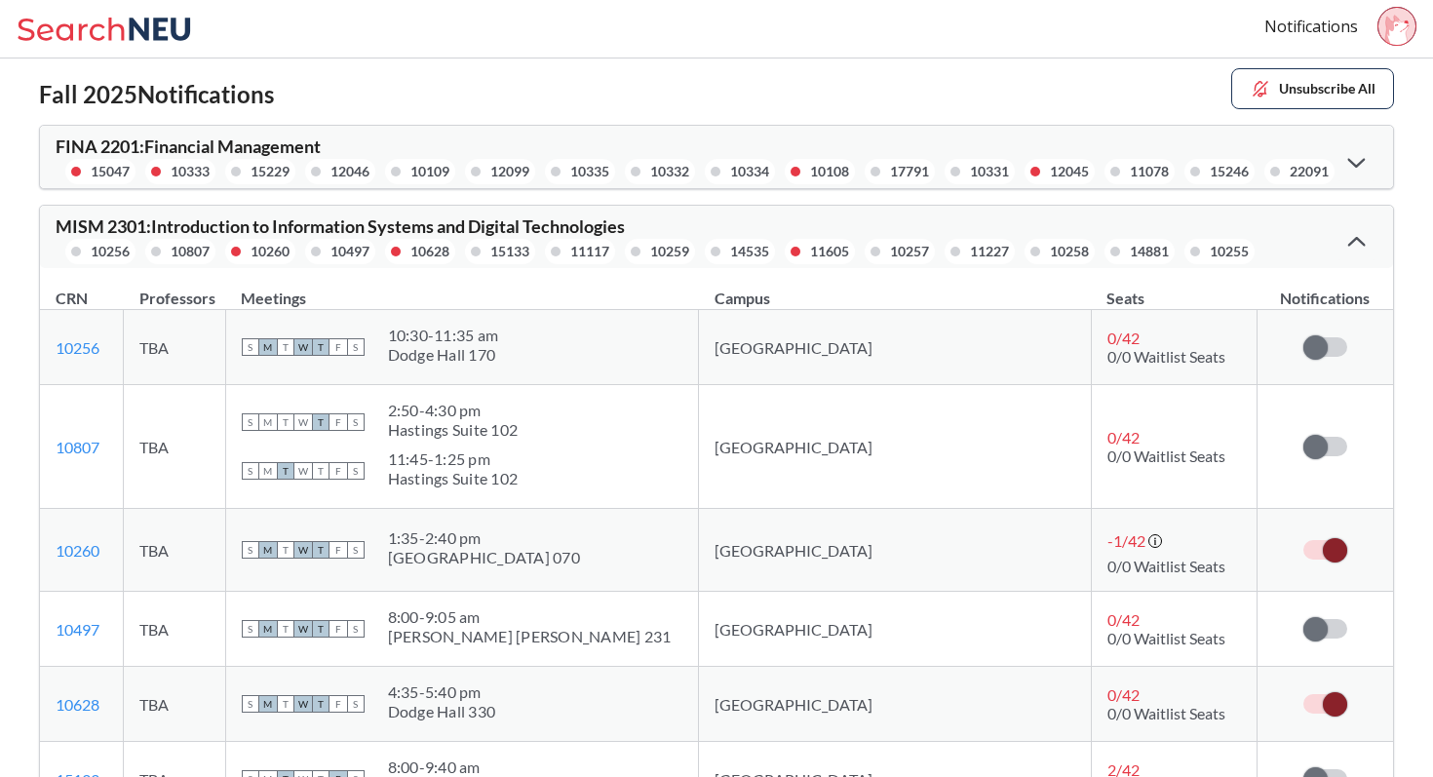
click at [1339, 226] on div at bounding box center [1357, 240] width 42 height 39
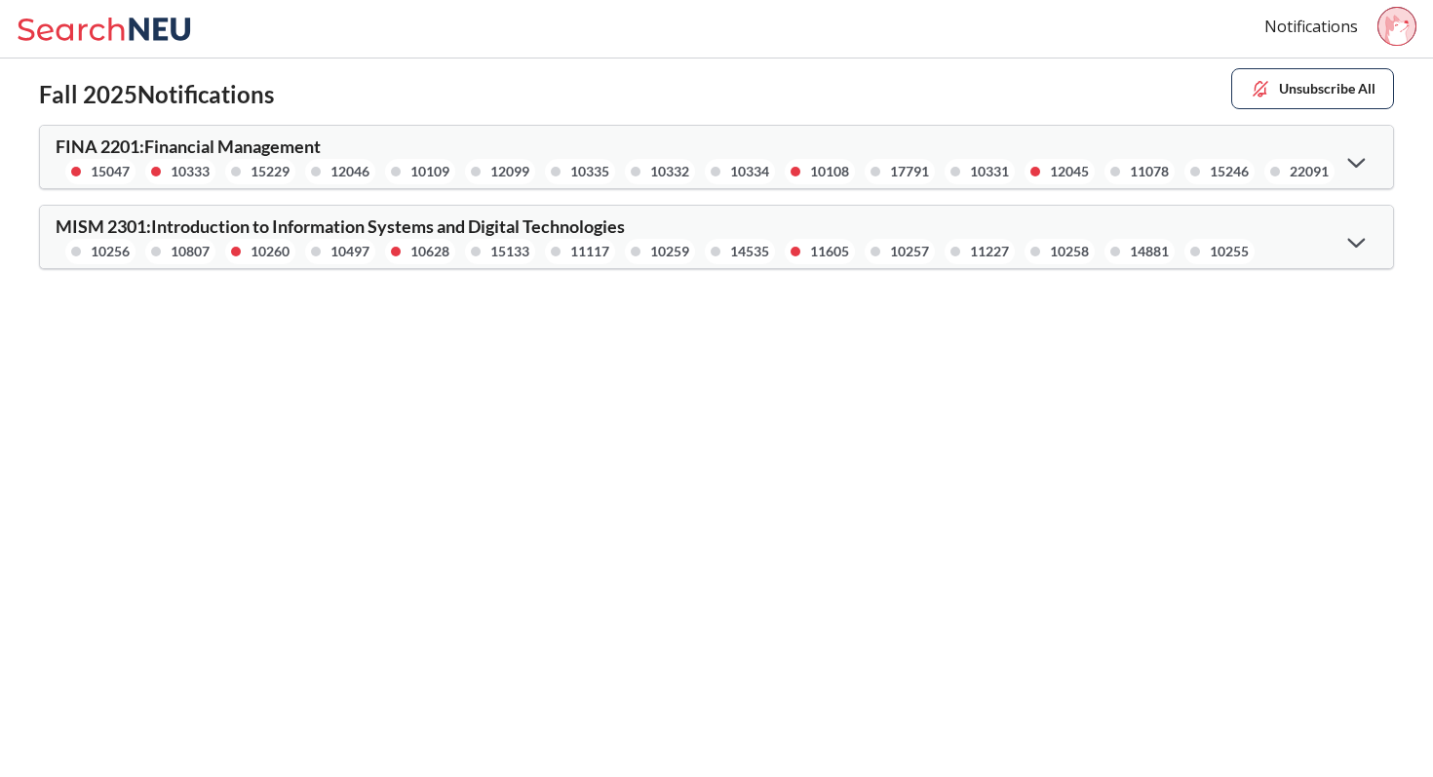
click at [1315, 105] on button "Unsubscribe All" at bounding box center [1312, 88] width 163 height 41
click at [1306, 89] on button "Unsubscribe All" at bounding box center [1312, 88] width 163 height 41
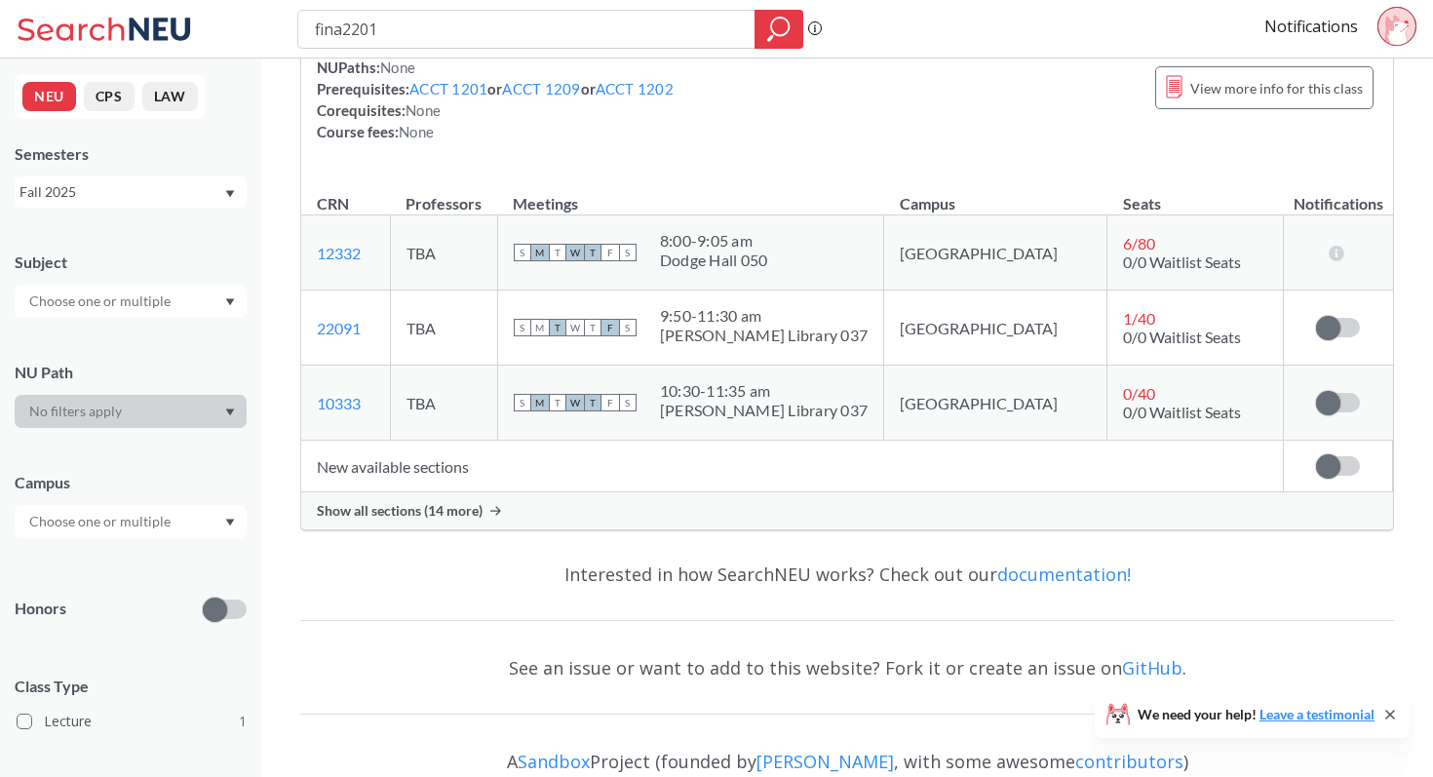
scroll to position [320, 0]
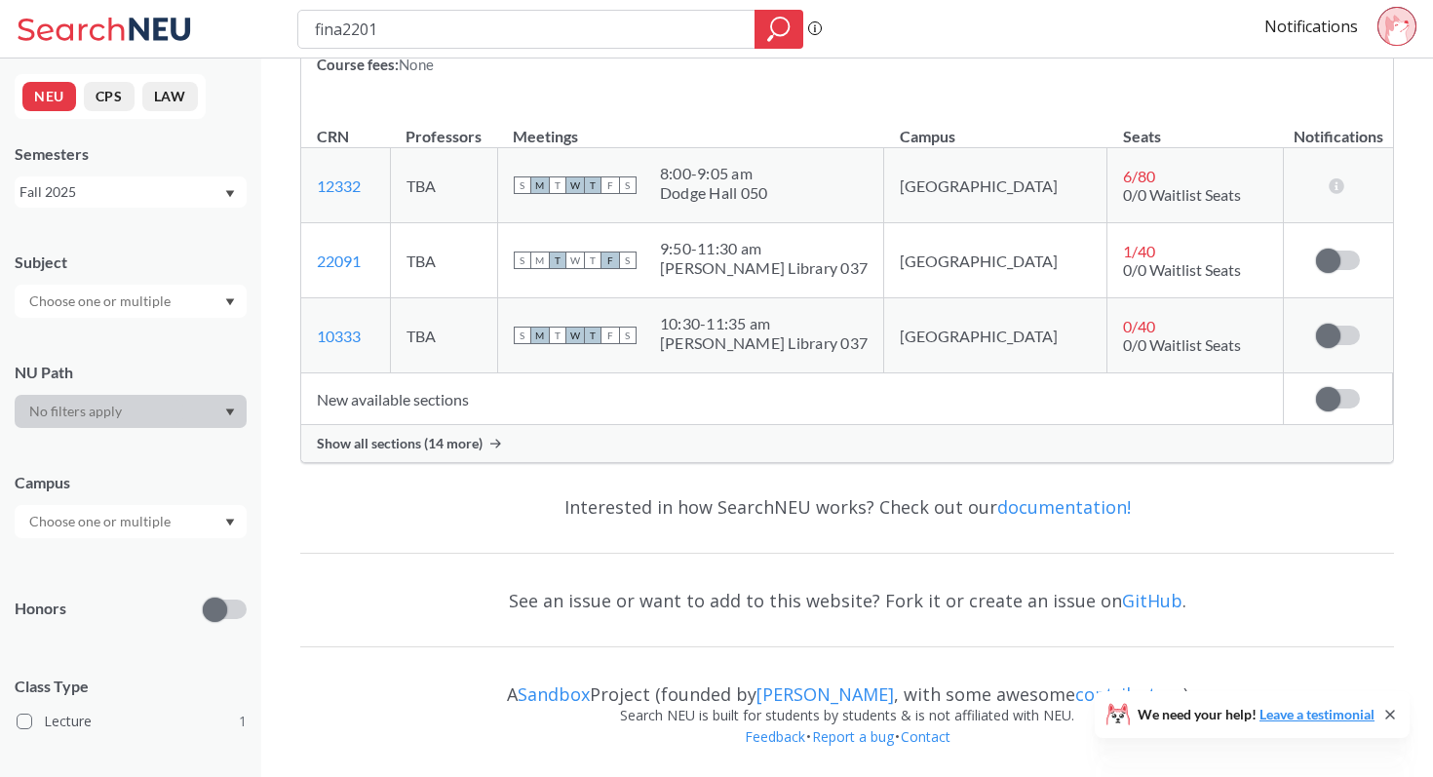
click at [459, 455] on div "Show all sections (14 more)" at bounding box center [847, 443] width 1092 height 37
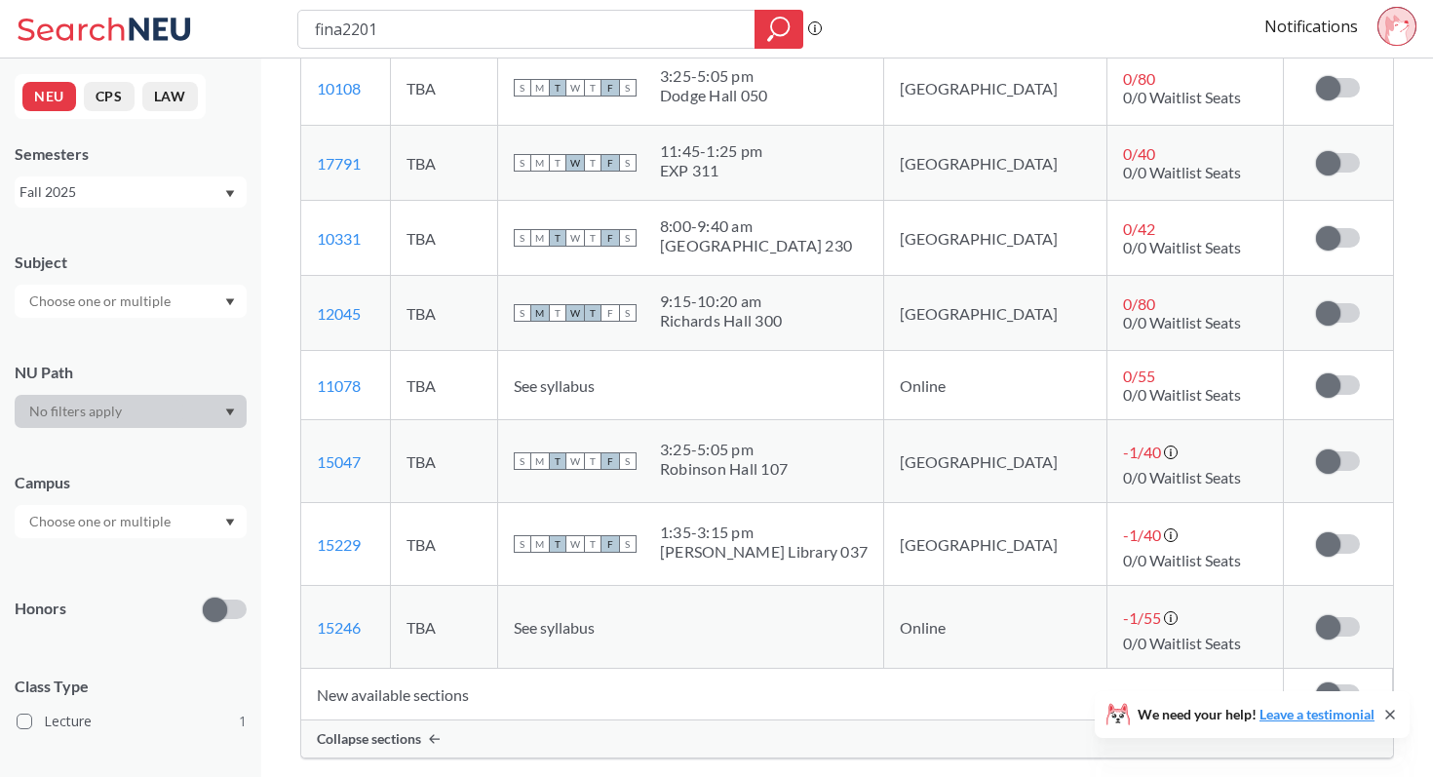
scroll to position [1090, 0]
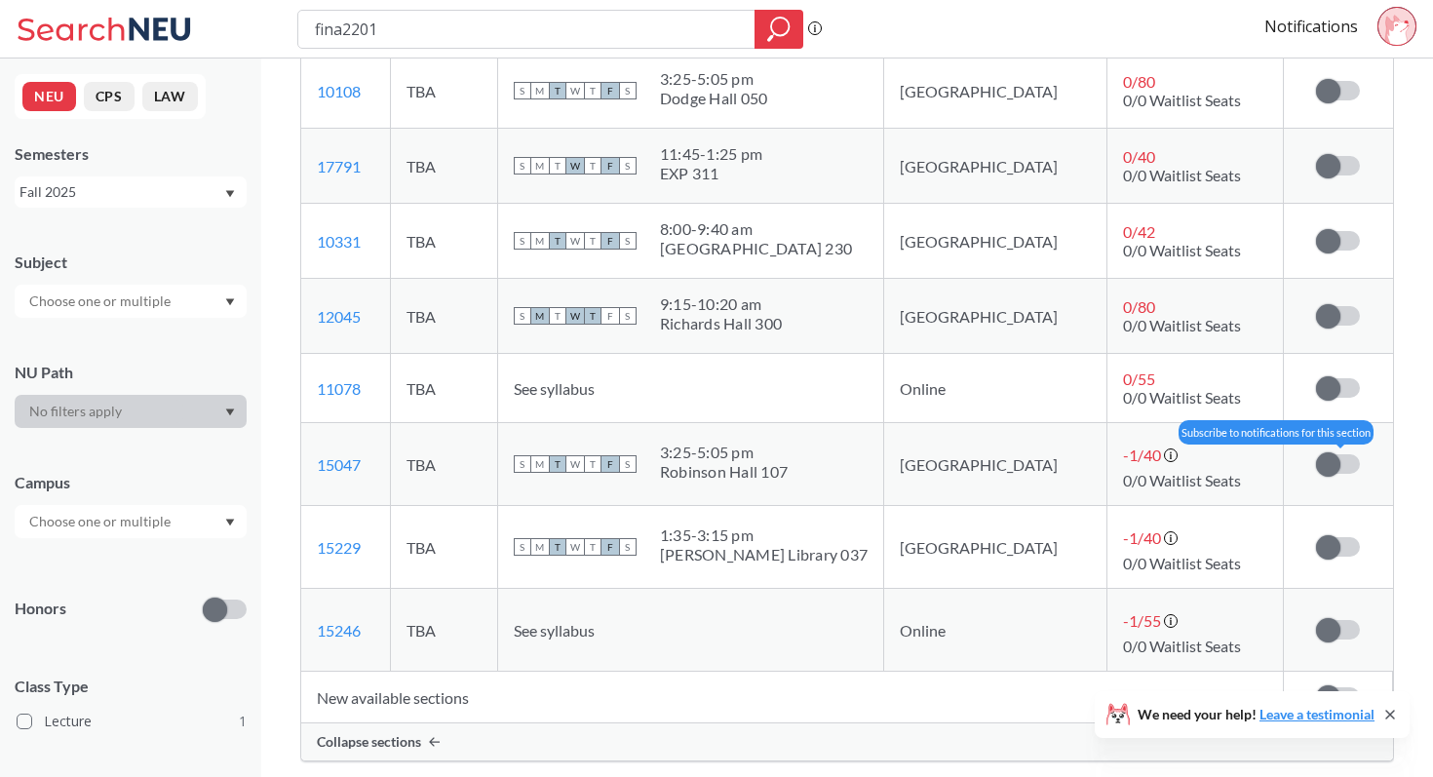
click at [1340, 457] on label at bounding box center [1338, 463] width 44 height 19
click at [1316, 454] on input "checkbox" at bounding box center [1316, 454] width 0 height 0
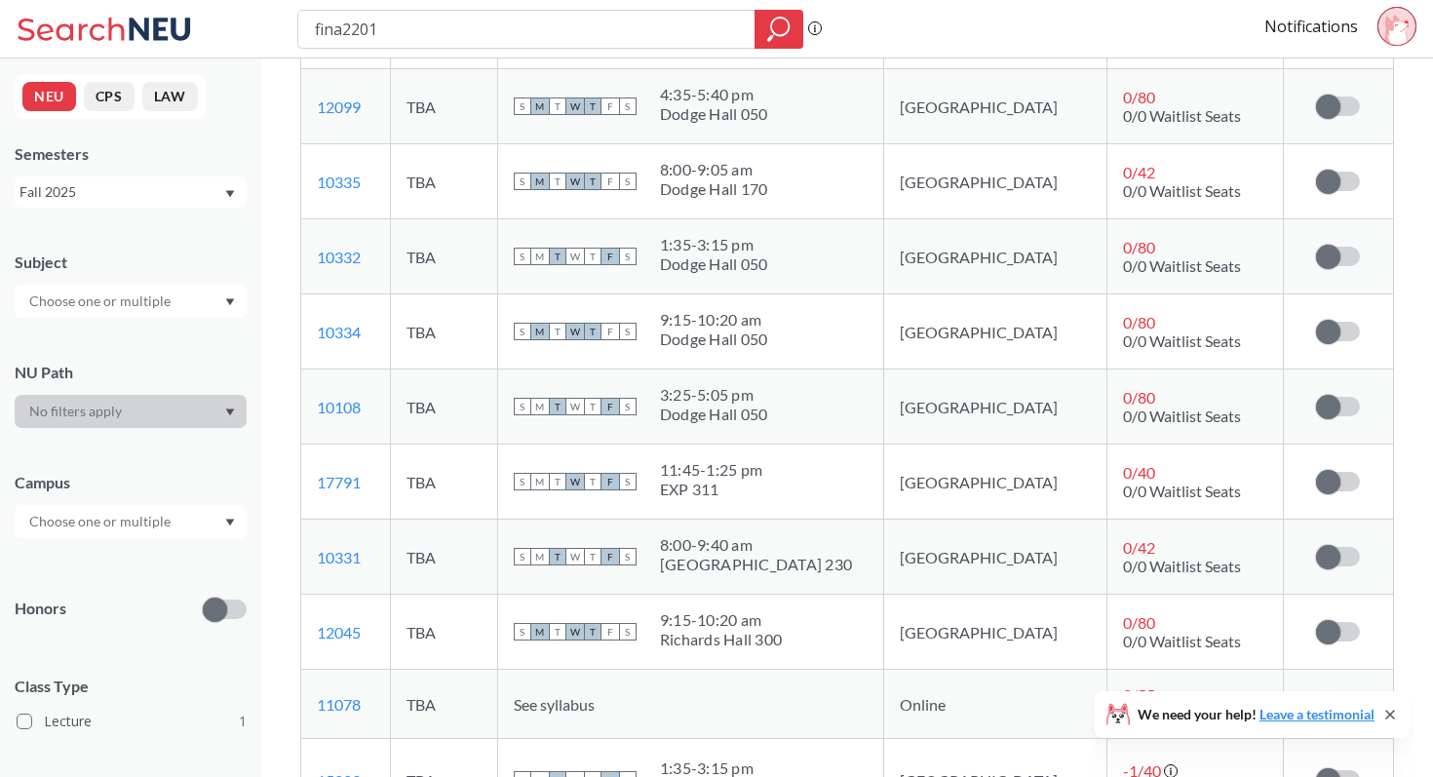
scroll to position [851, 0]
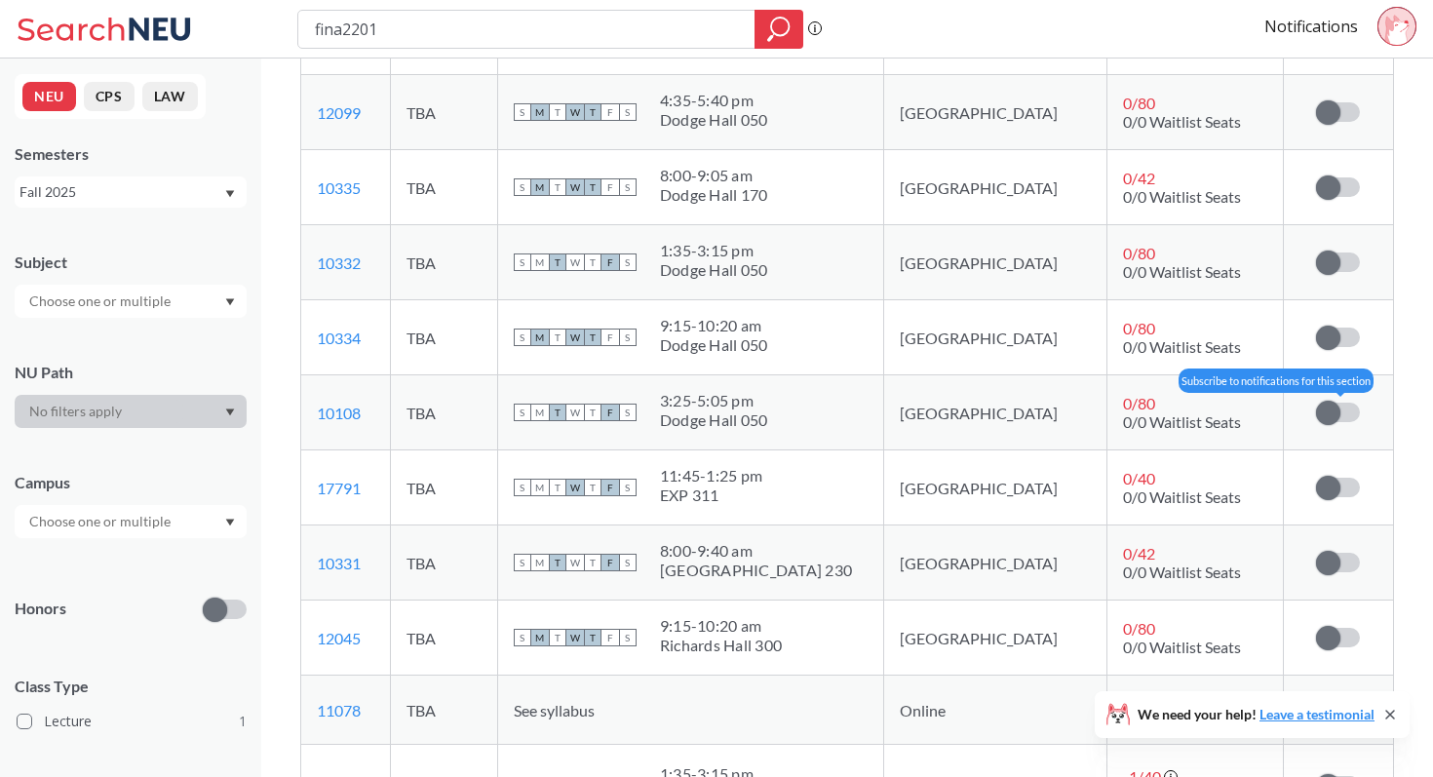
click at [1333, 408] on span at bounding box center [1328, 413] width 24 height 24
click at [1316, 403] on input "checkbox" at bounding box center [1316, 403] width 0 height 0
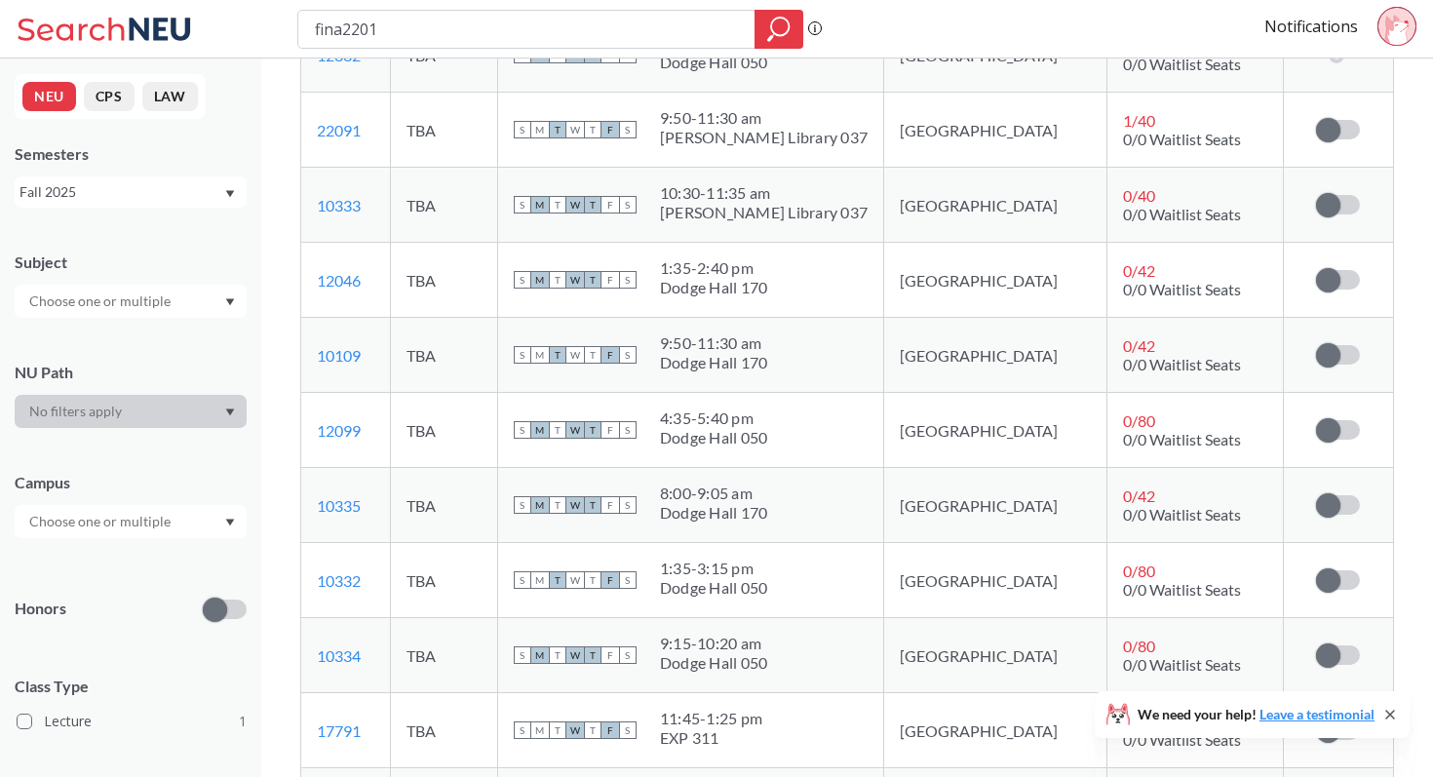
scroll to position [493, 0]
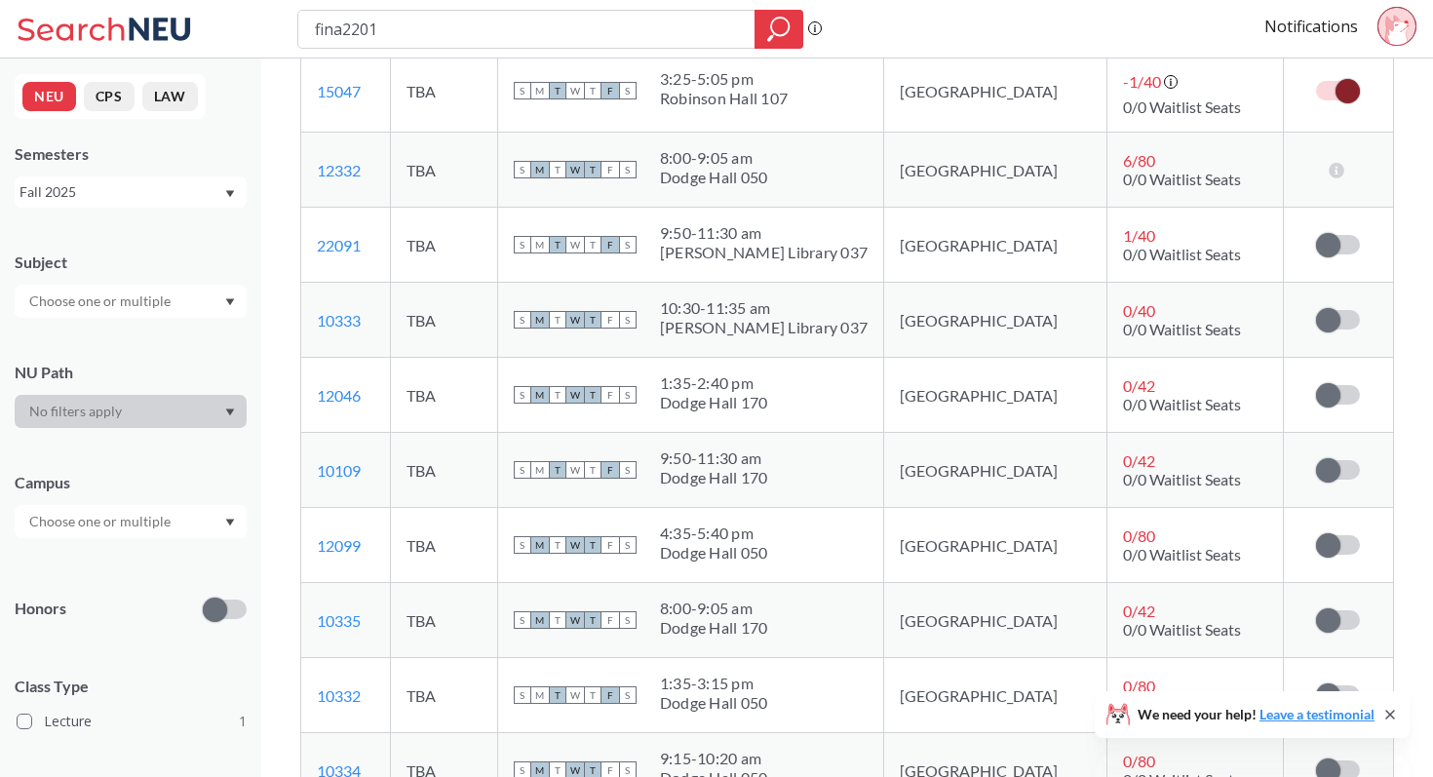
click at [1338, 308] on td "Subscribe to notifications for this section" at bounding box center [1338, 320] width 109 height 75
click at [1345, 316] on label at bounding box center [1338, 319] width 44 height 19
click at [1316, 310] on input "checkbox" at bounding box center [1316, 310] width 0 height 0
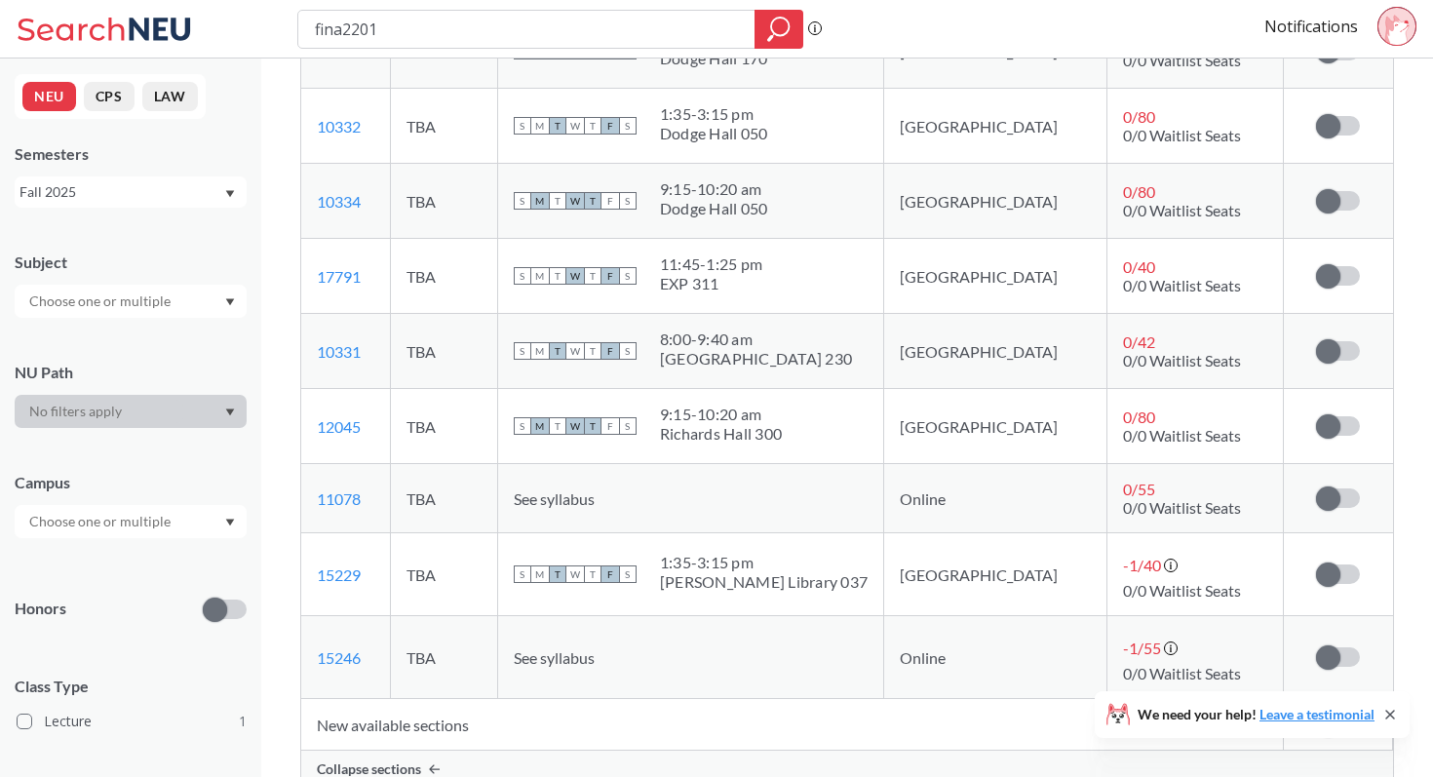
scroll to position [1065, 0]
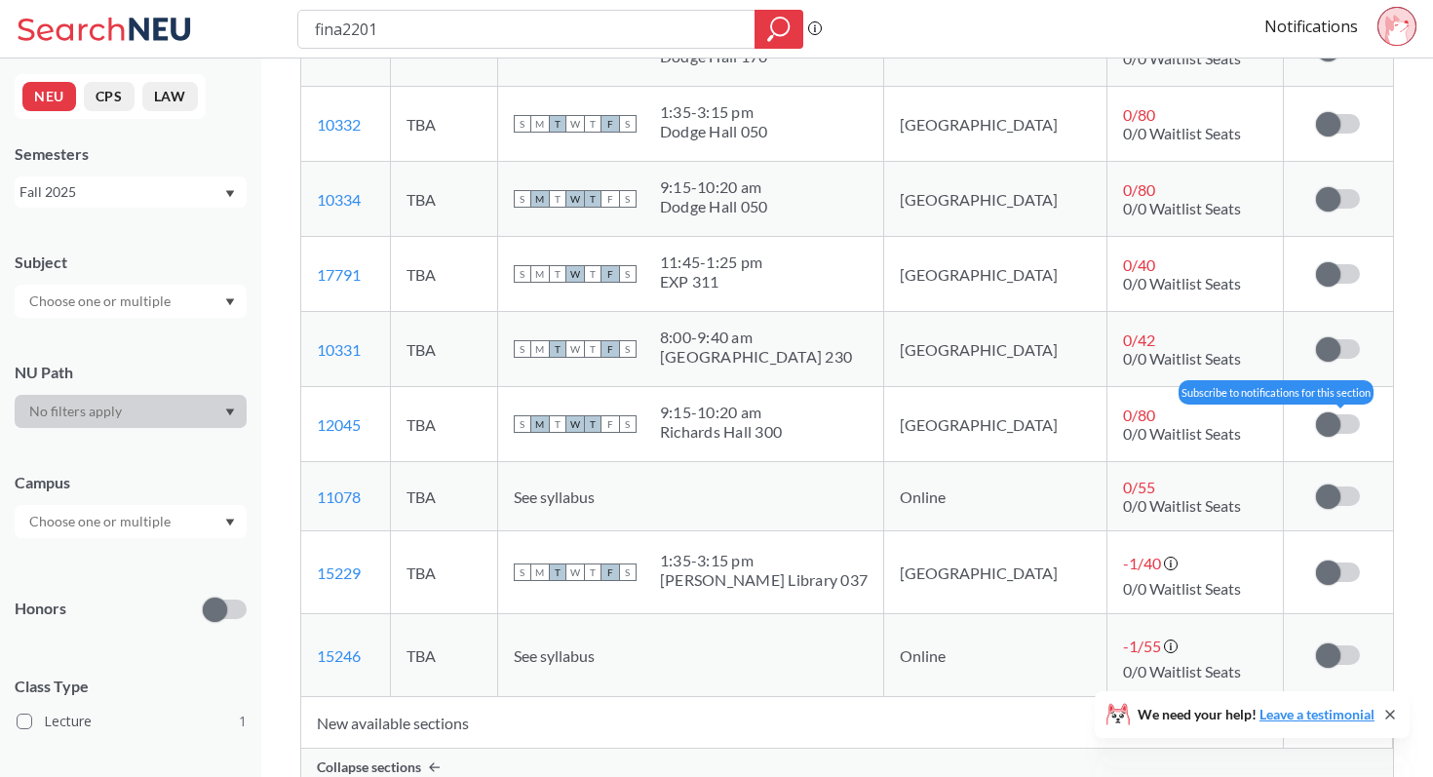
click at [1342, 421] on label at bounding box center [1338, 423] width 44 height 19
click at [1316, 414] on input "checkbox" at bounding box center [1316, 414] width 0 height 0
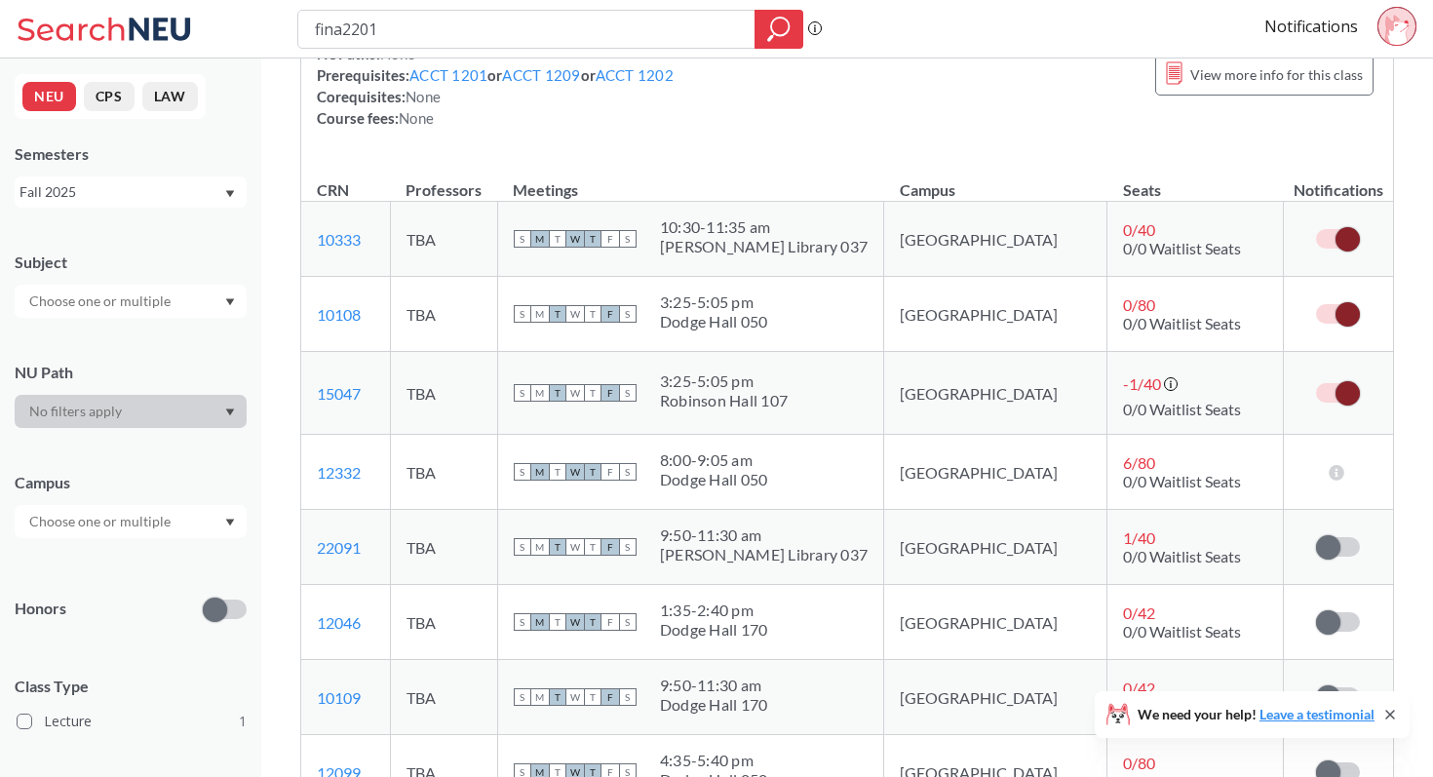
scroll to position [265, 0]
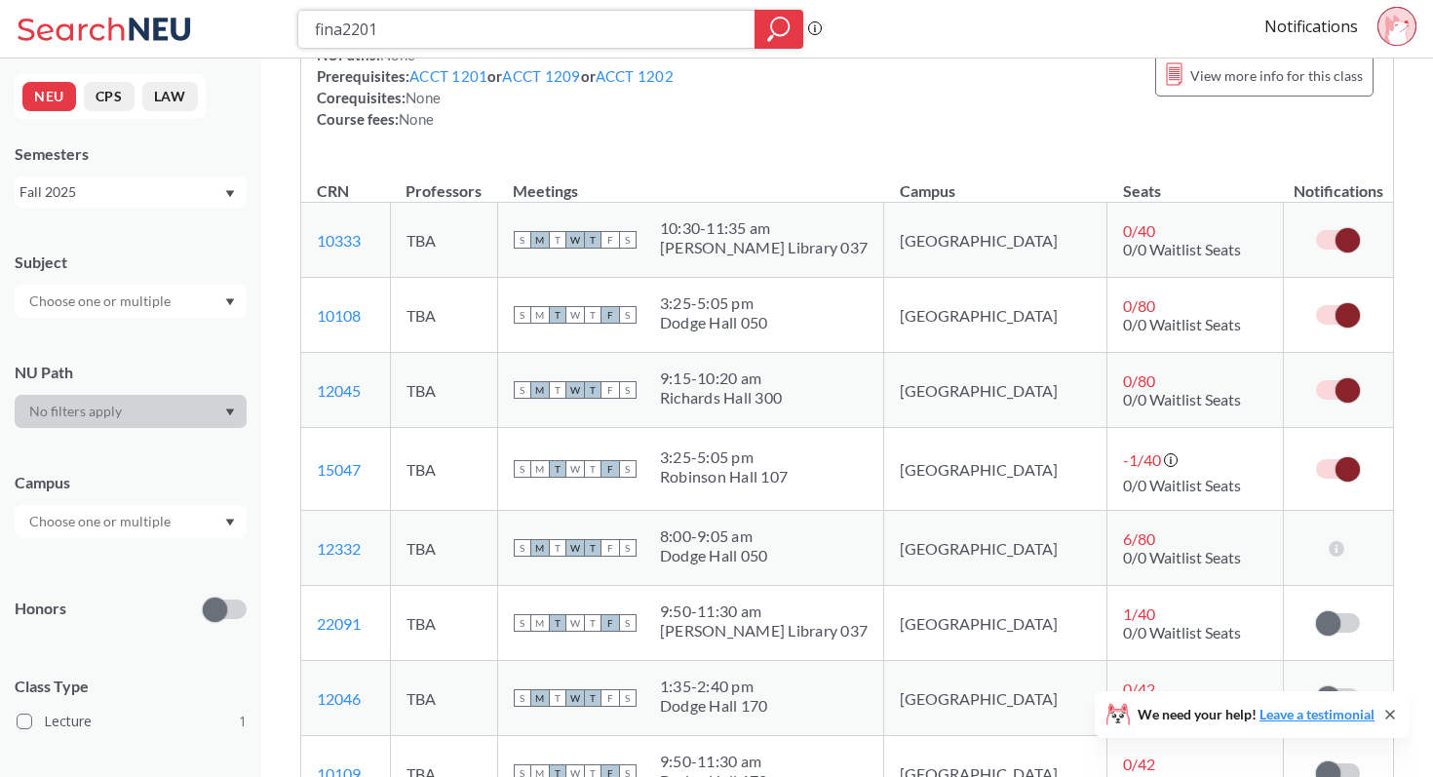
click at [351, 31] on input "fina2201" at bounding box center [527, 29] width 428 height 33
type input "mism2301"
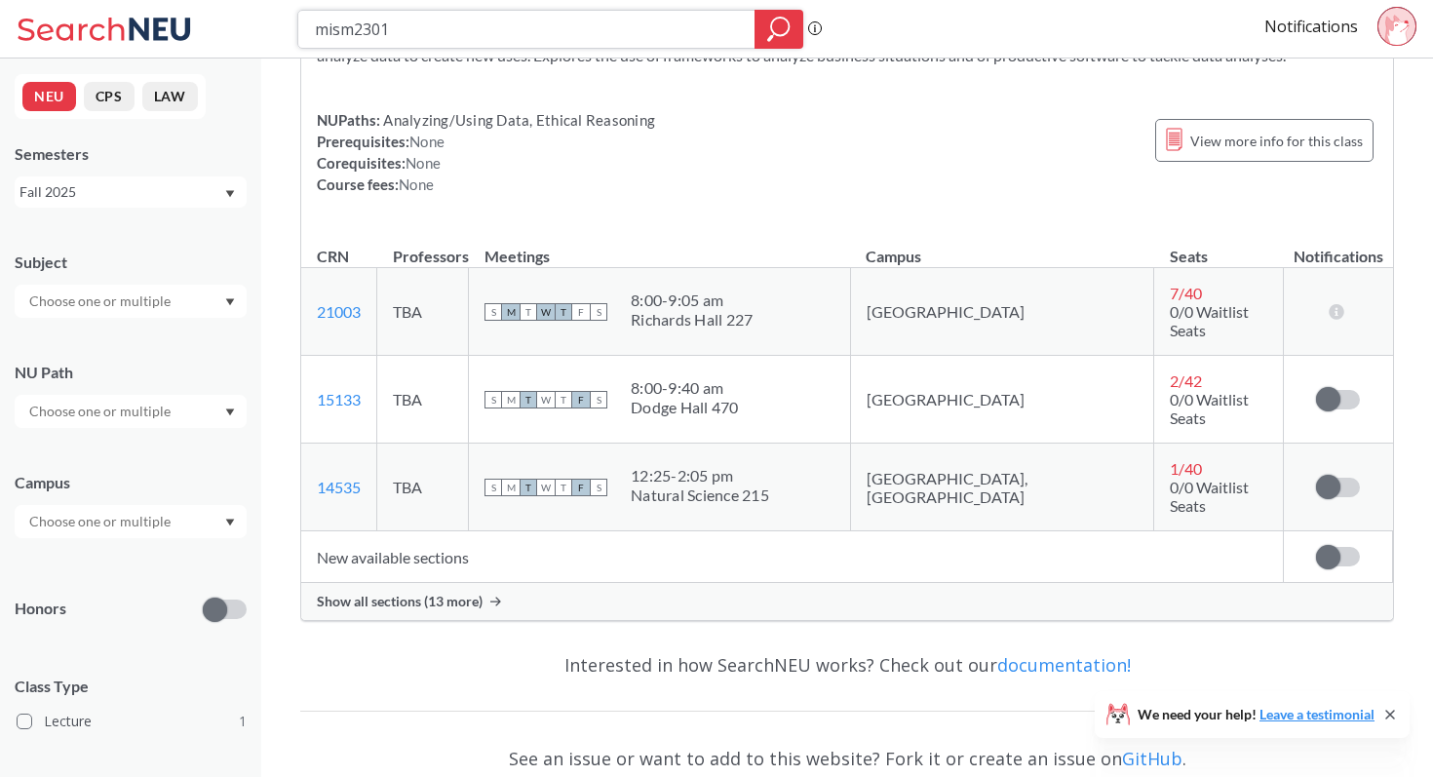
scroll to position [320, 0]
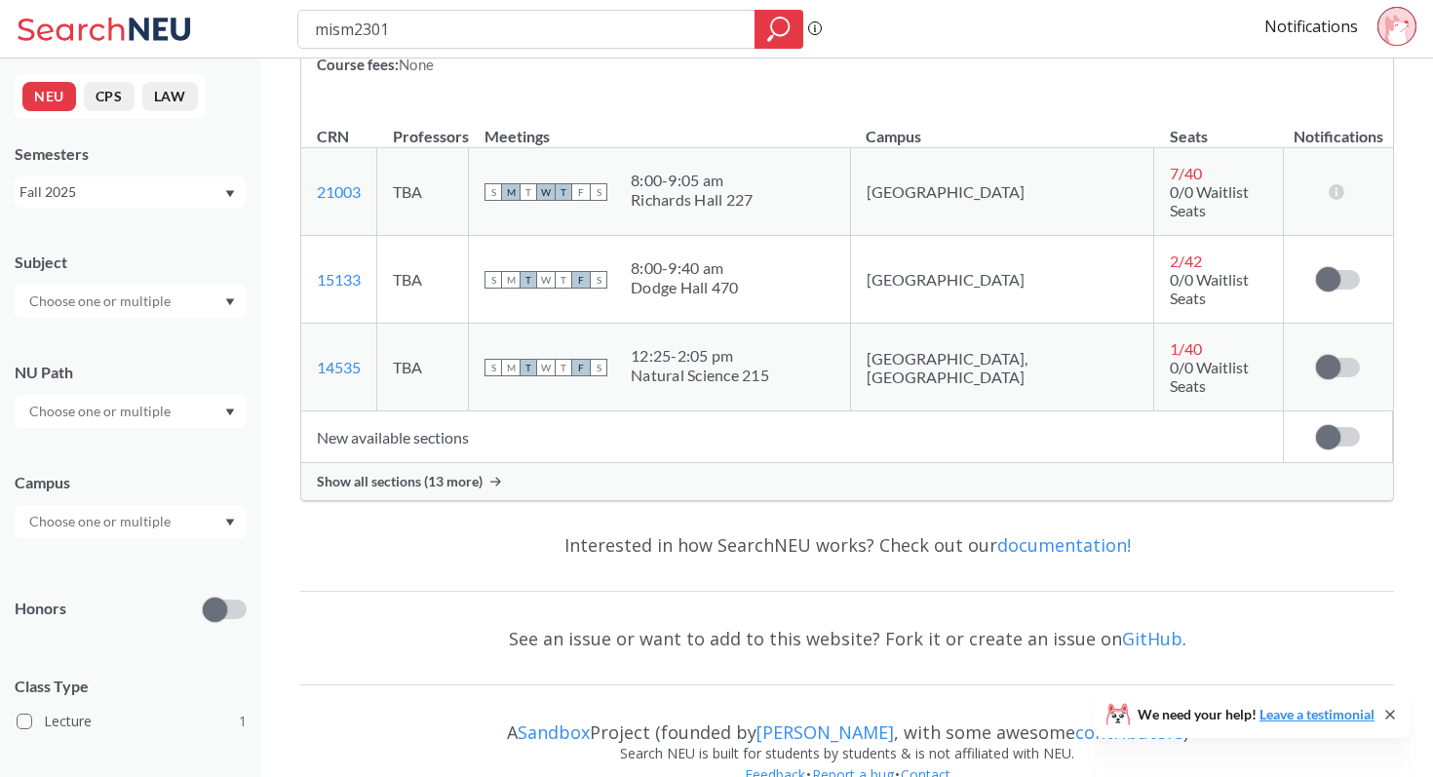
click at [450, 473] on span "Show all sections (13 more)" at bounding box center [400, 482] width 166 height 18
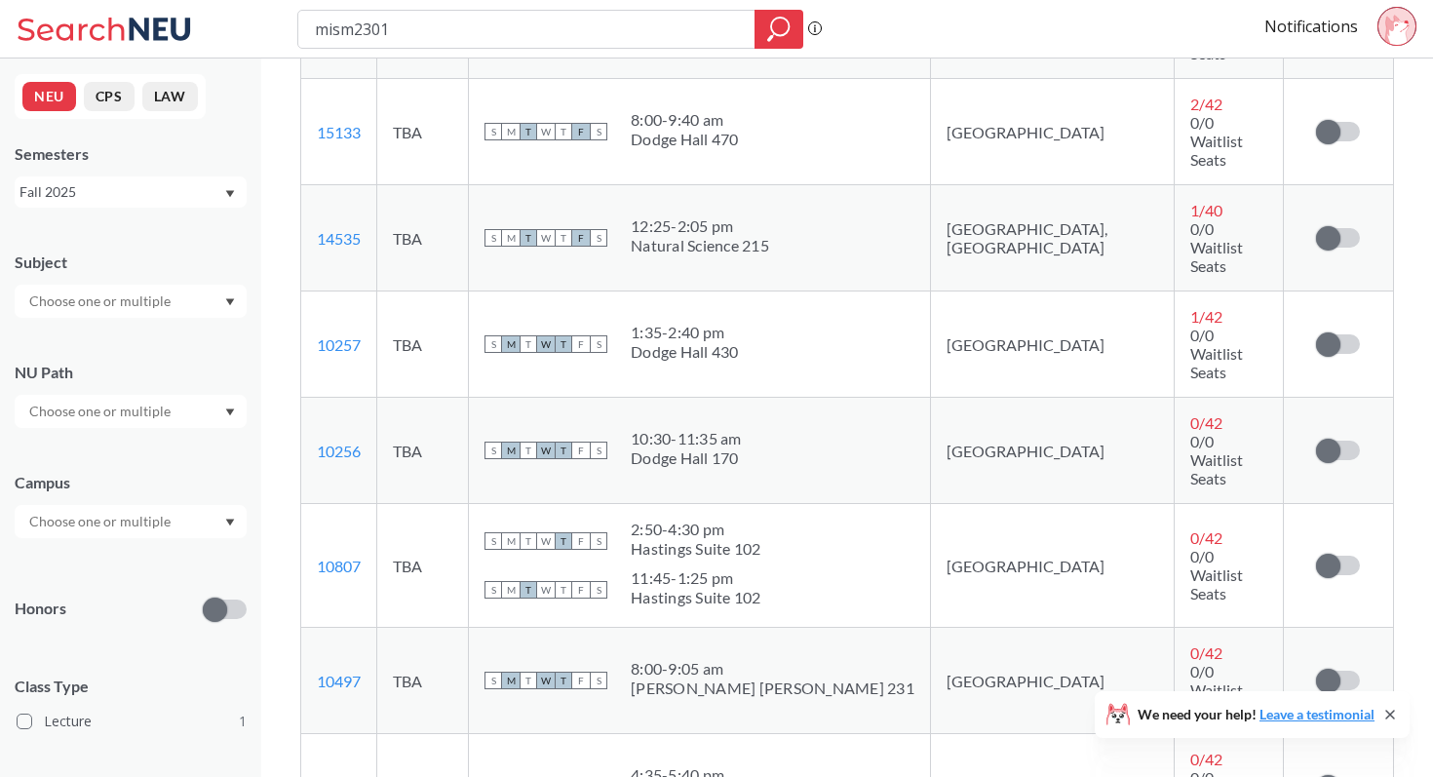
scroll to position [559, 0]
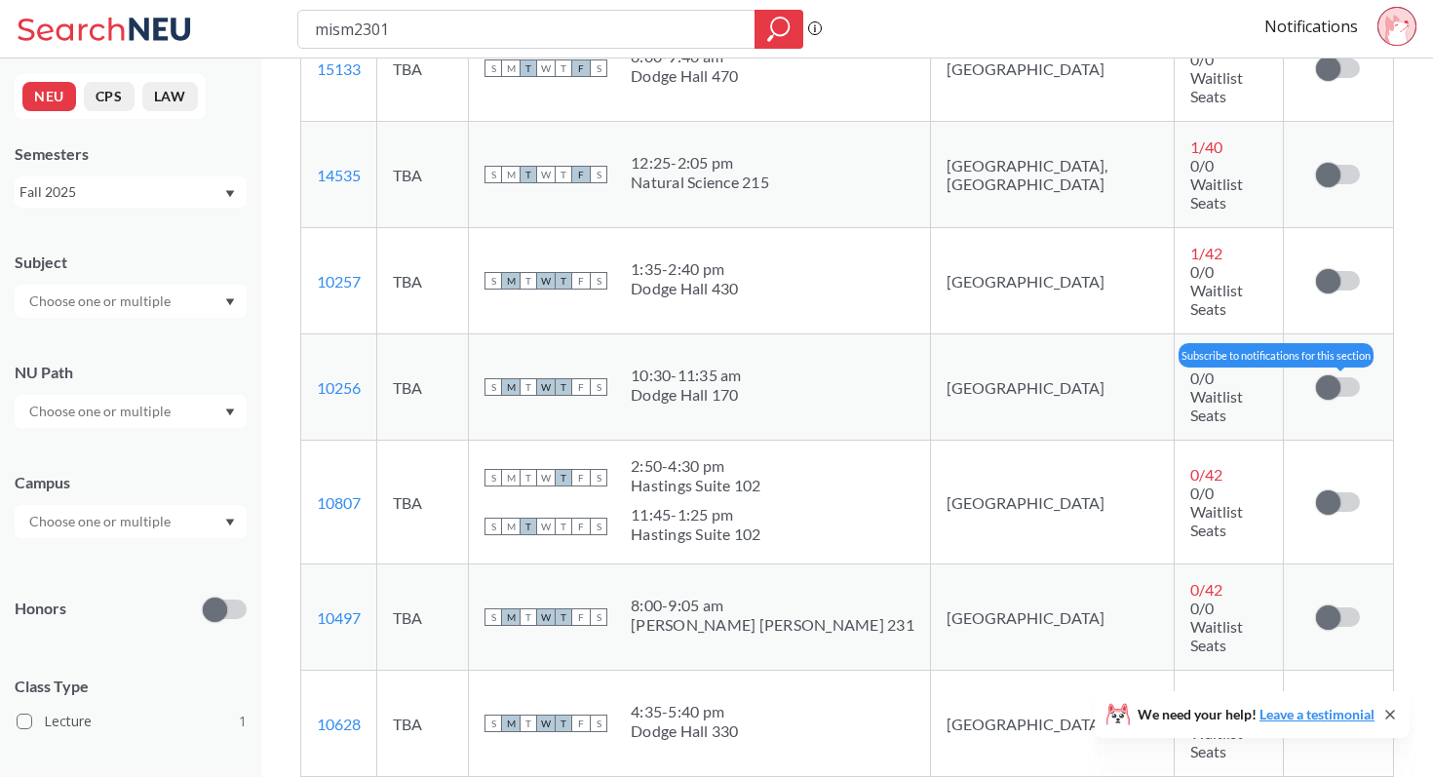
click at [1337, 375] on span at bounding box center [1328, 387] width 24 height 24
click at [1316, 377] on input "checkbox" at bounding box center [1316, 377] width 0 height 0
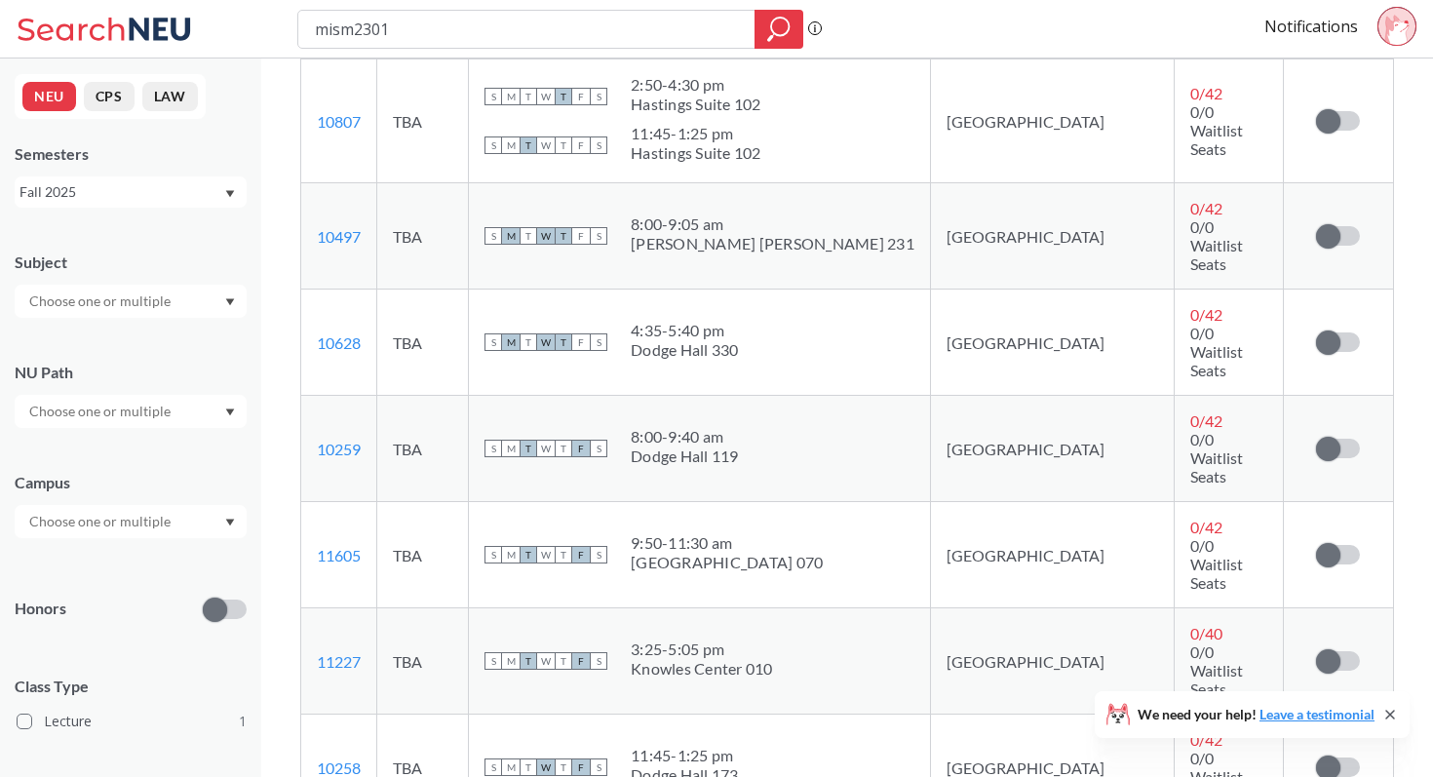
scroll to position [950, 0]
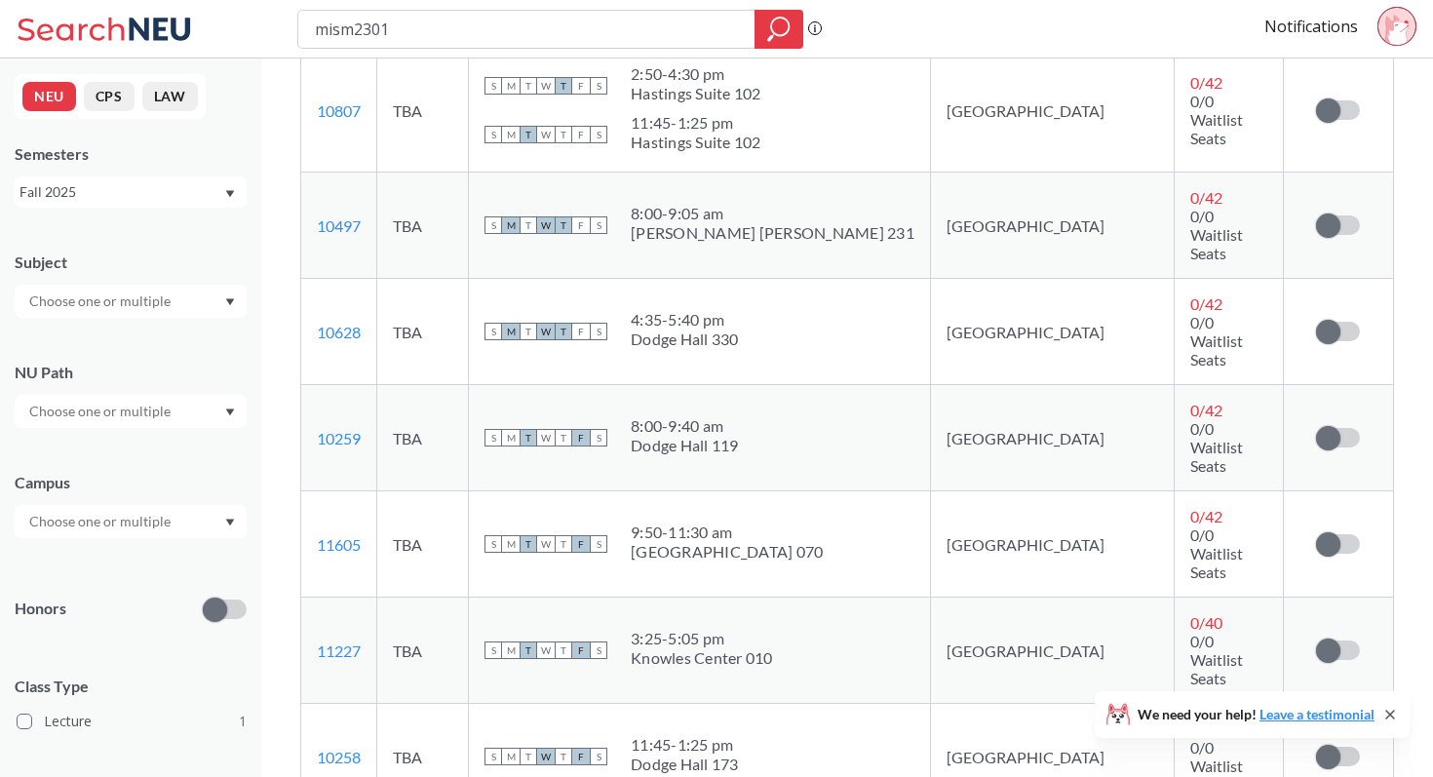
click at [1345, 491] on td "Subscribe to notifications for this section" at bounding box center [1338, 544] width 109 height 106
click at [1343, 534] on label at bounding box center [1338, 543] width 44 height 19
click at [1316, 534] on input "checkbox" at bounding box center [1316, 534] width 0 height 0
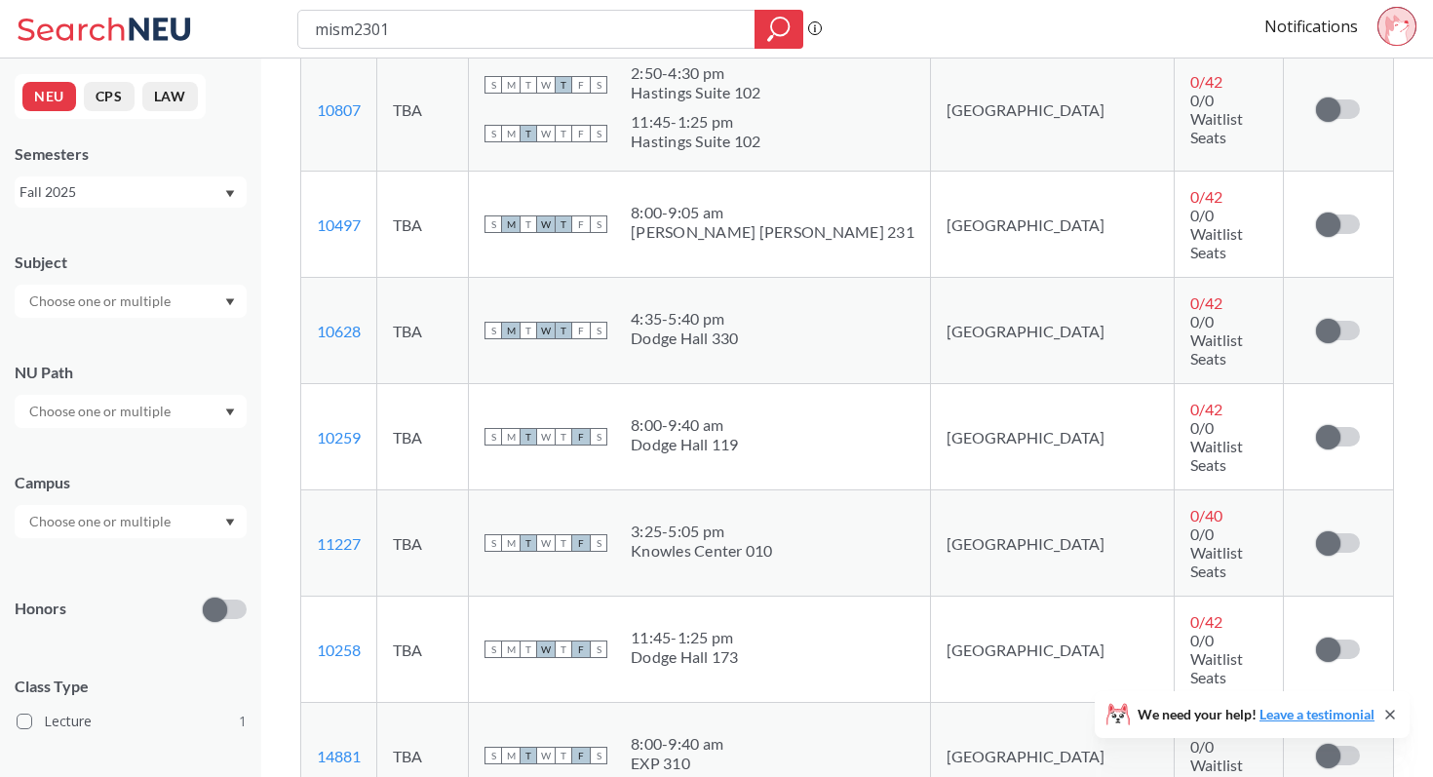
scroll to position [1063, 0]
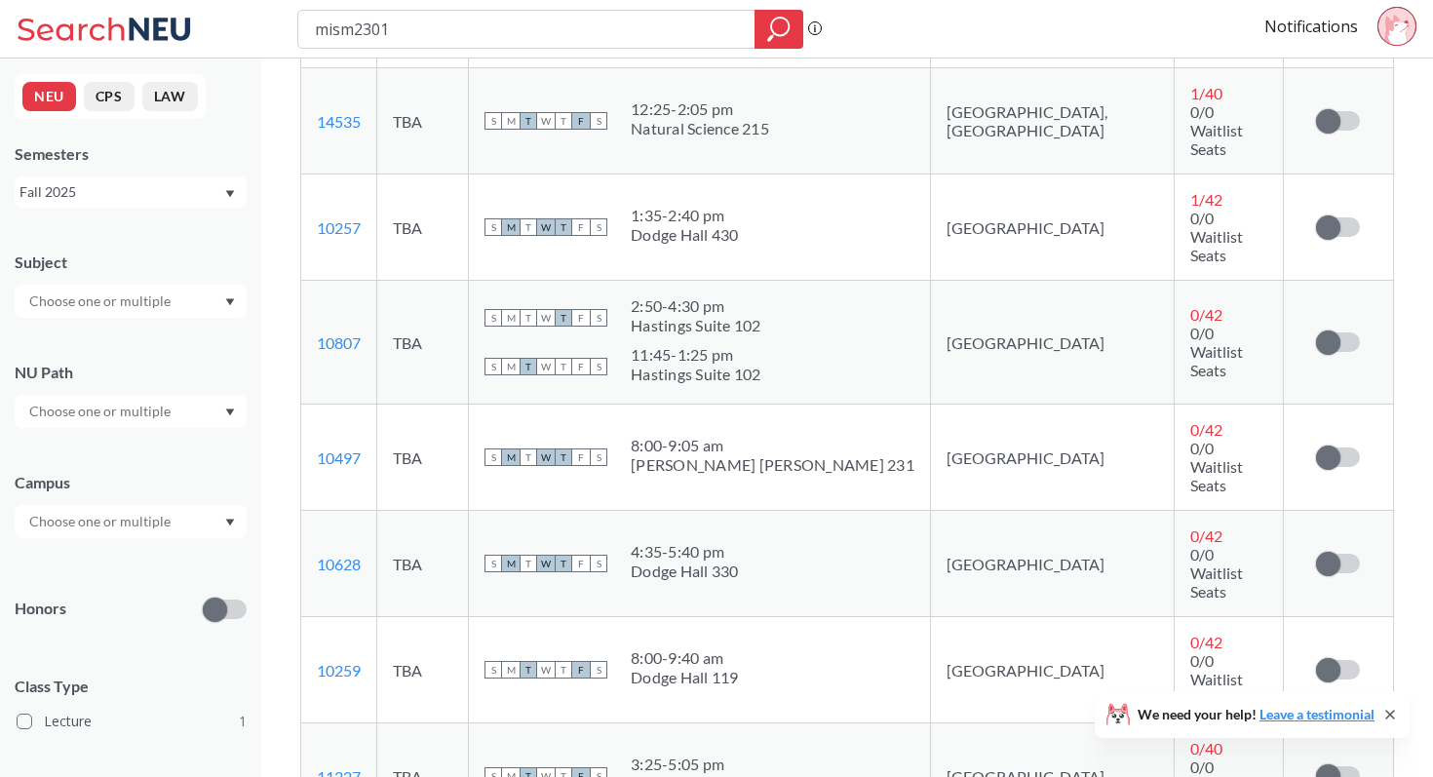
scroll to position [828, 0]
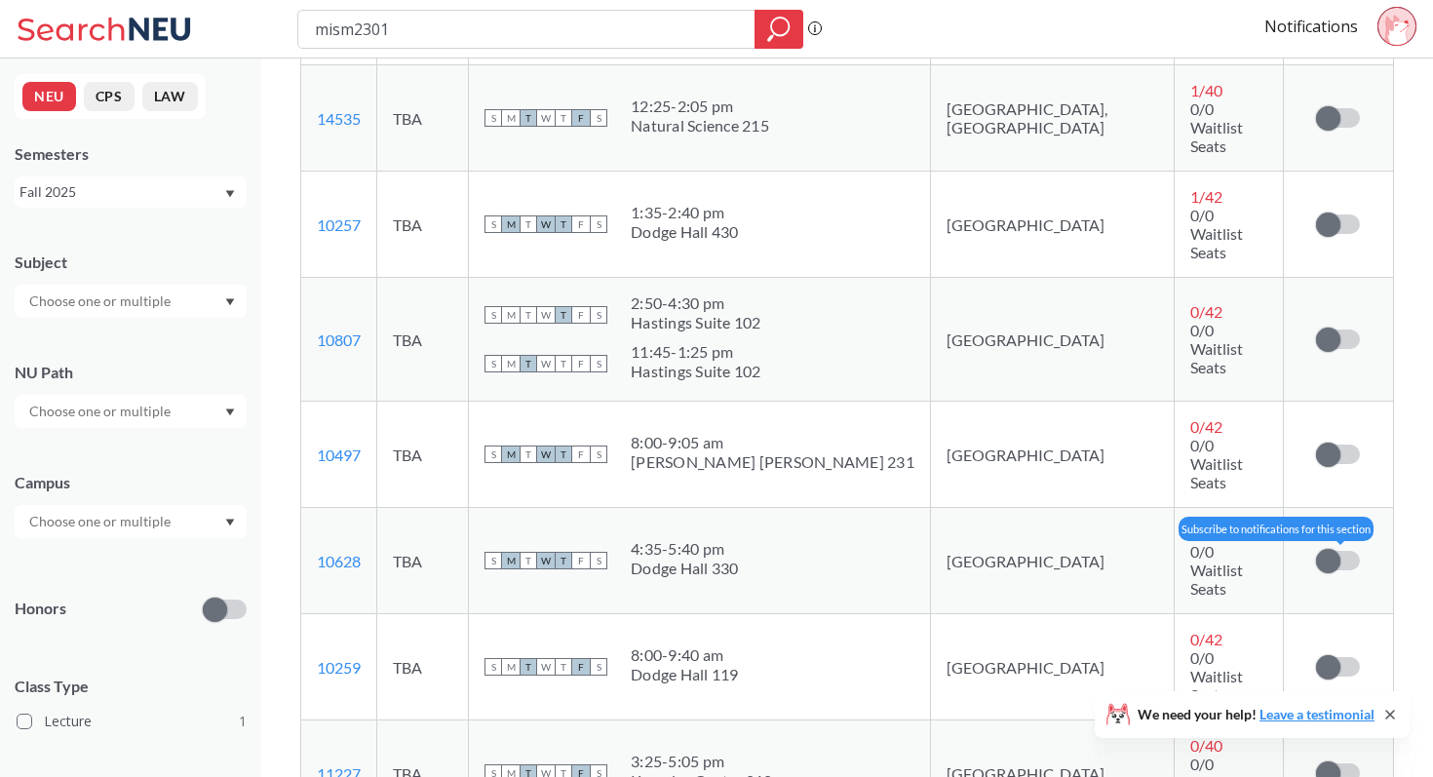
click at [1339, 549] on span at bounding box center [1328, 561] width 24 height 24
click at [1316, 551] on input "checkbox" at bounding box center [1316, 551] width 0 height 0
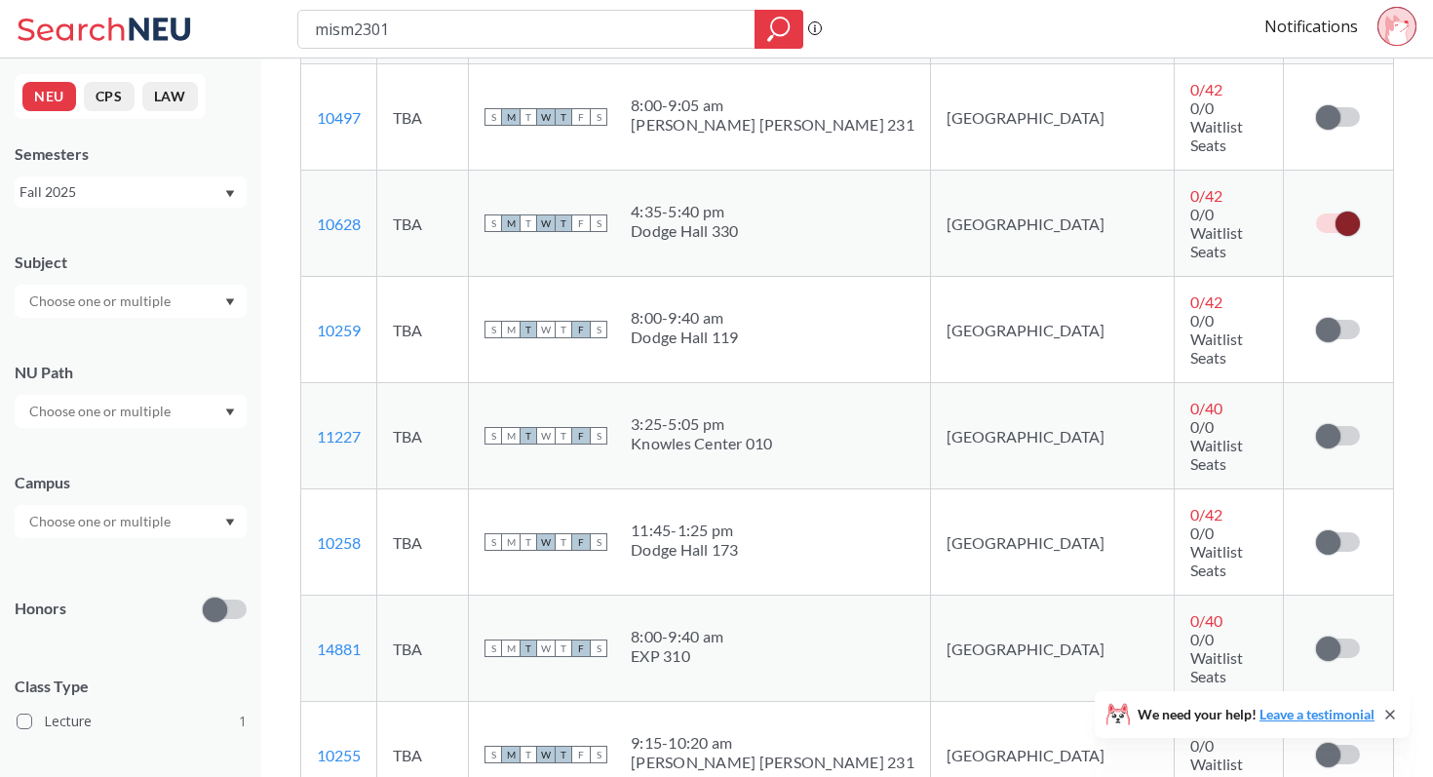
scroll to position [1168, 0]
